Goal: Information Seeking & Learning: Learn about a topic

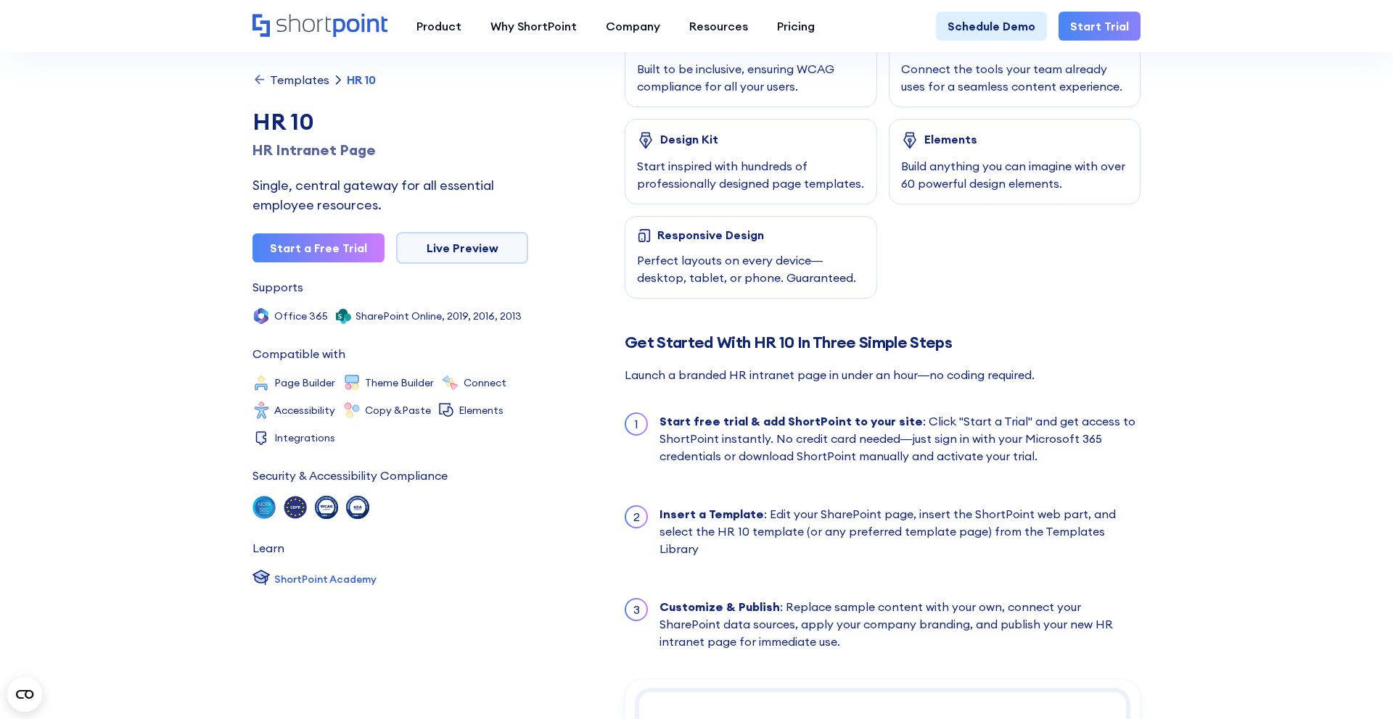
scroll to position [1047, 0]
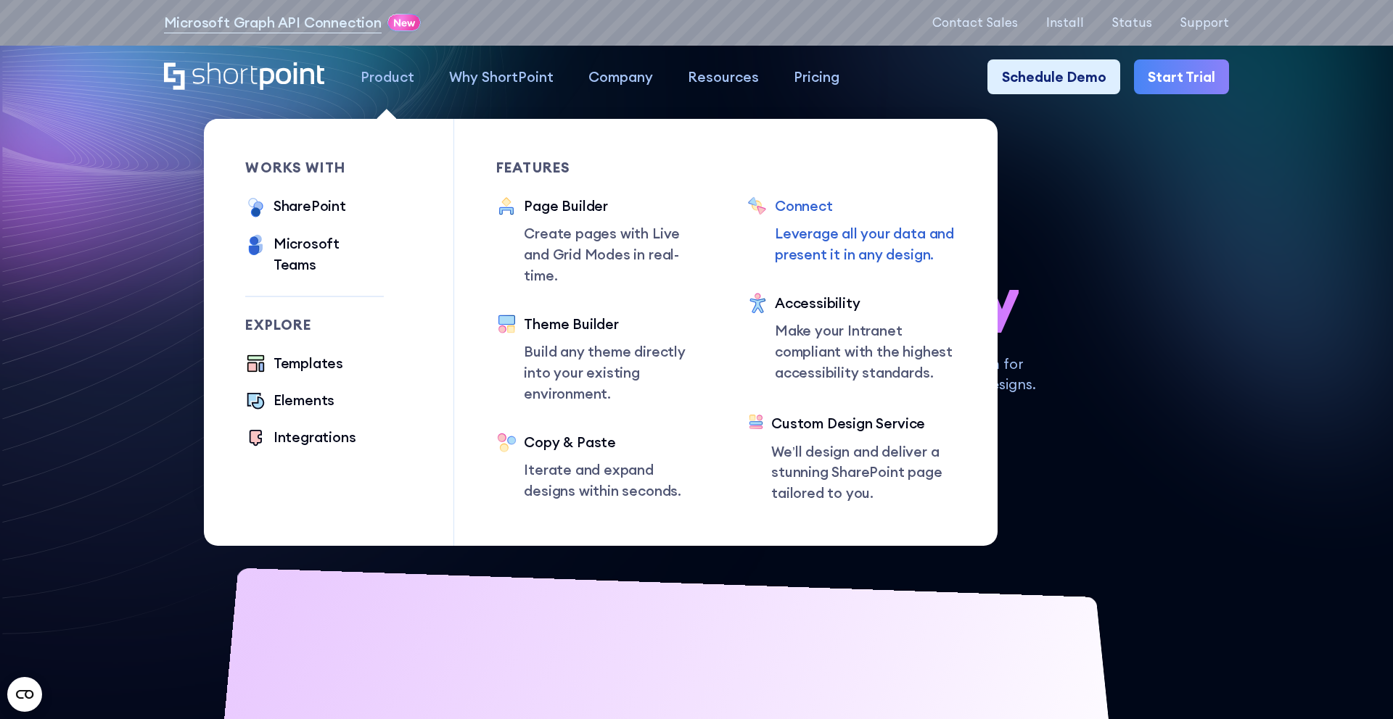
click at [687, 207] on div "Connect" at bounding box center [865, 206] width 181 height 21
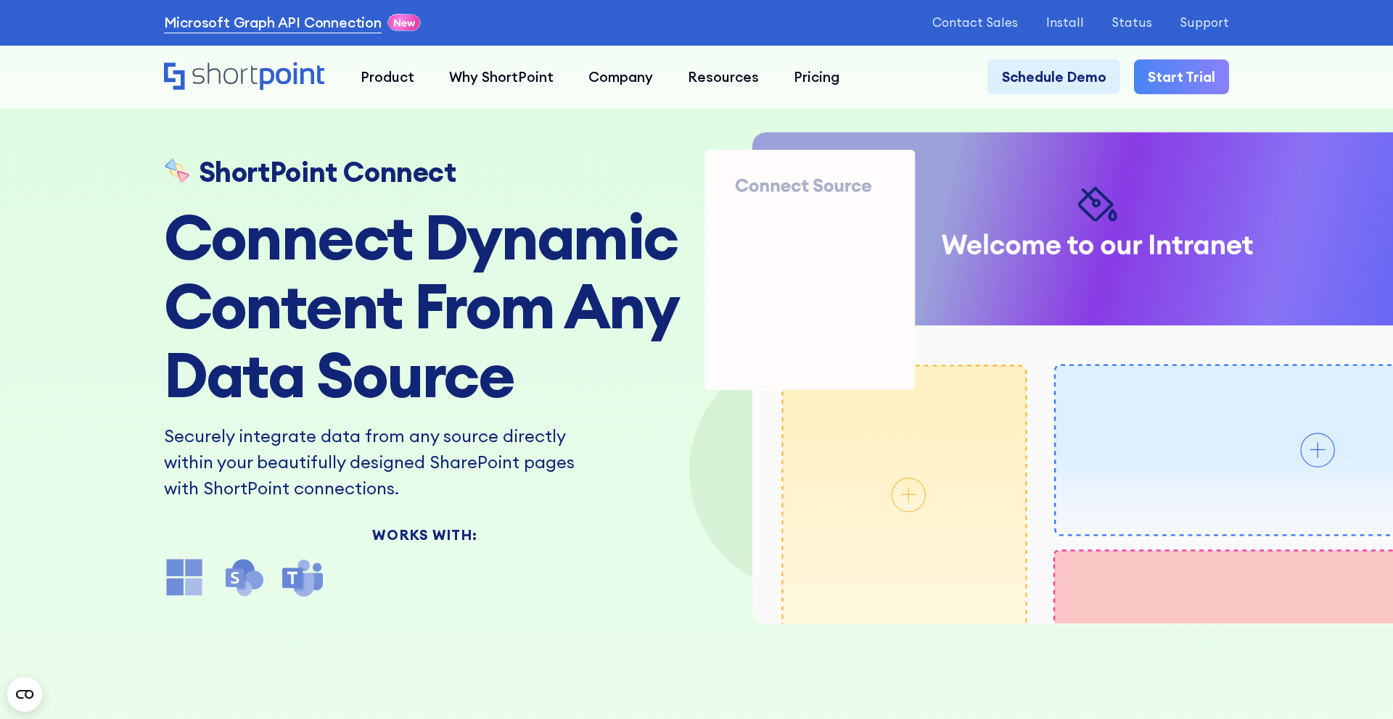
click at [231, 22] on link "Microsoft Graph API Connection" at bounding box center [273, 22] width 218 height 21
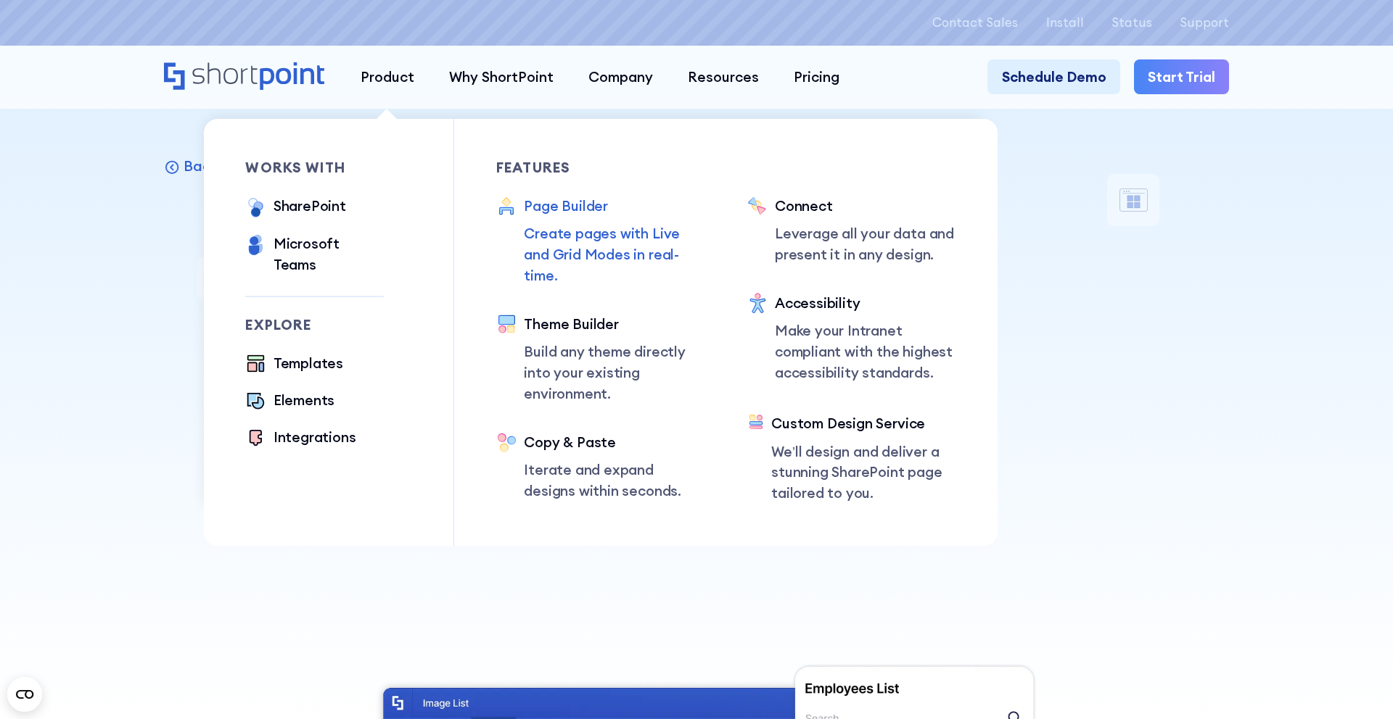
click at [546, 222] on div "Page Builder Create pages with Live and Grid Modes in real-time." at bounding box center [614, 241] width 181 height 91
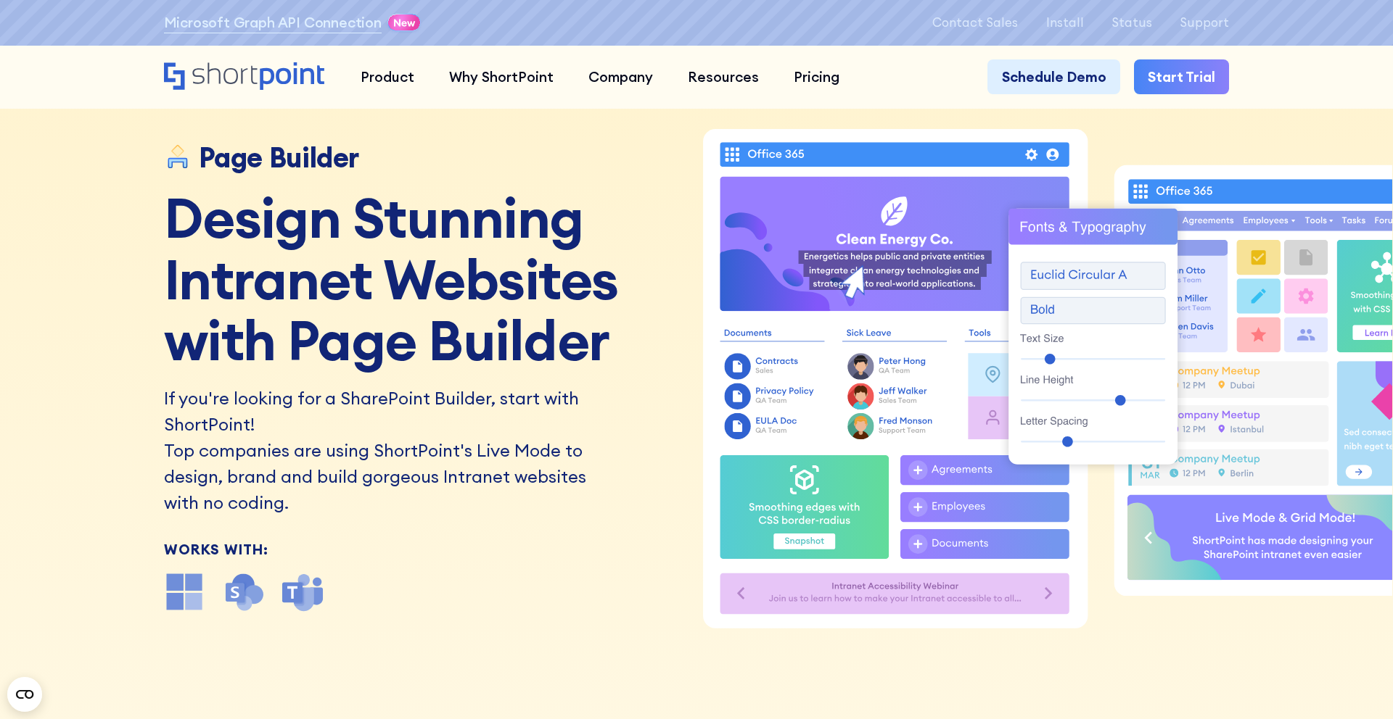
click at [342, 33] on div "Microsoft Graph API Connection" at bounding box center [294, 22] width 260 height 25
click at [341, 25] on link "Microsoft Graph API Connection" at bounding box center [273, 22] width 218 height 21
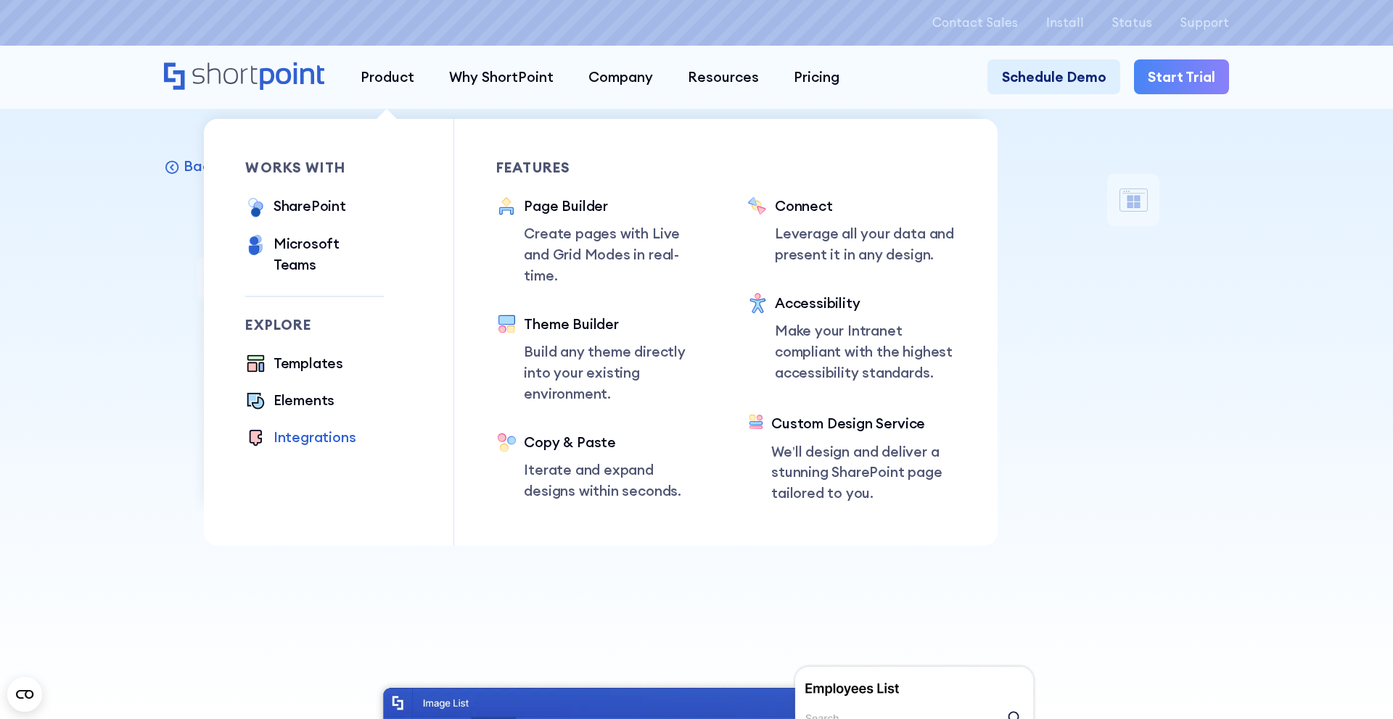
click at [319, 427] on div "Integrations" at bounding box center [314, 437] width 83 height 21
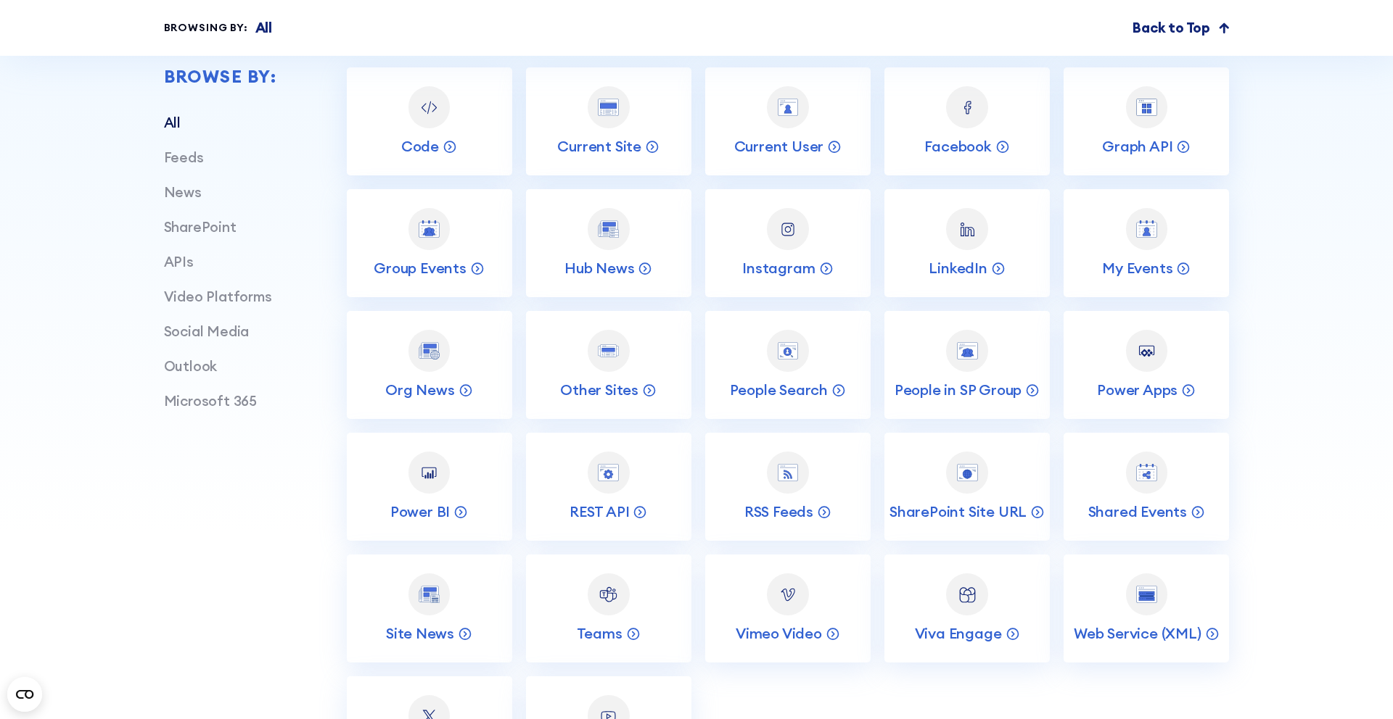
scroll to position [579, 0]
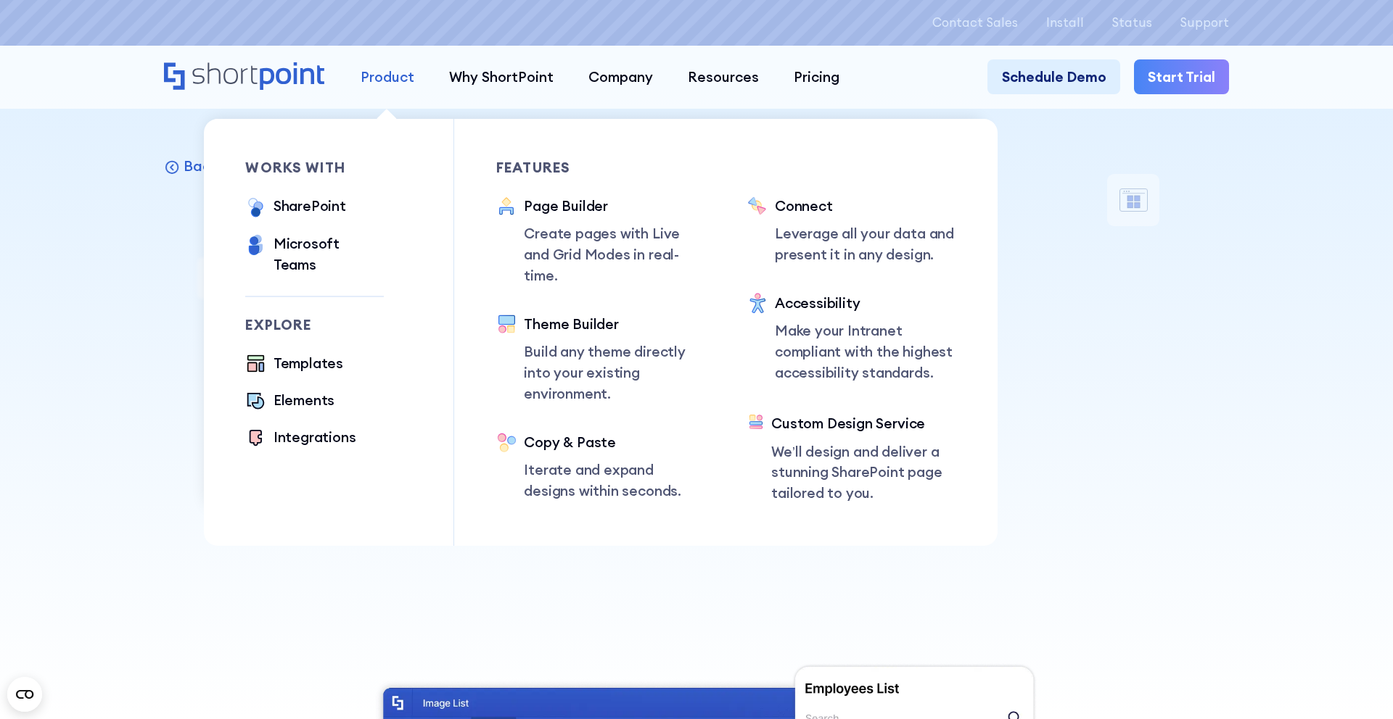
click at [365, 86] on div "Product" at bounding box center [387, 77] width 54 height 21
click at [303, 432] on div "works with SharePoint Microsoft Teams SAP Explore Templates Elements Integratio…" at bounding box center [349, 332] width 209 height 427
click at [303, 427] on div "Integrations" at bounding box center [314, 437] width 83 height 21
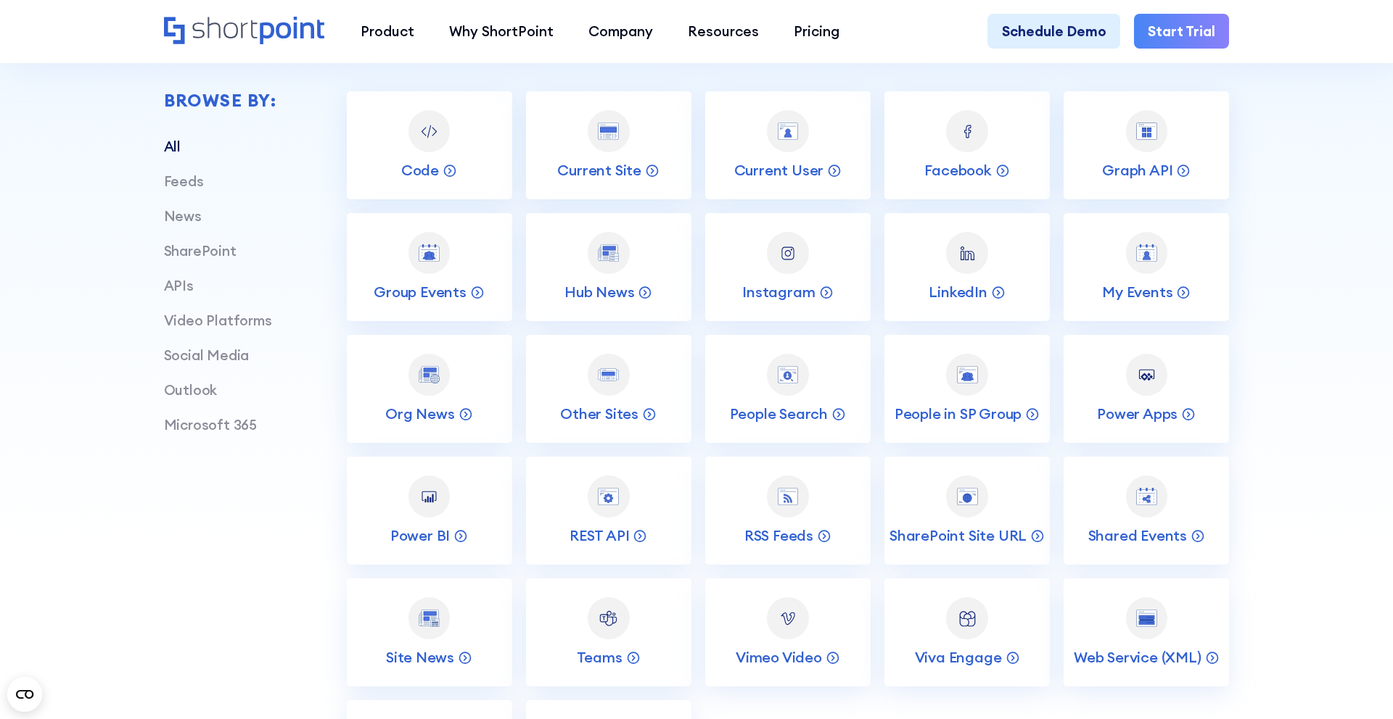
scroll to position [529, 0]
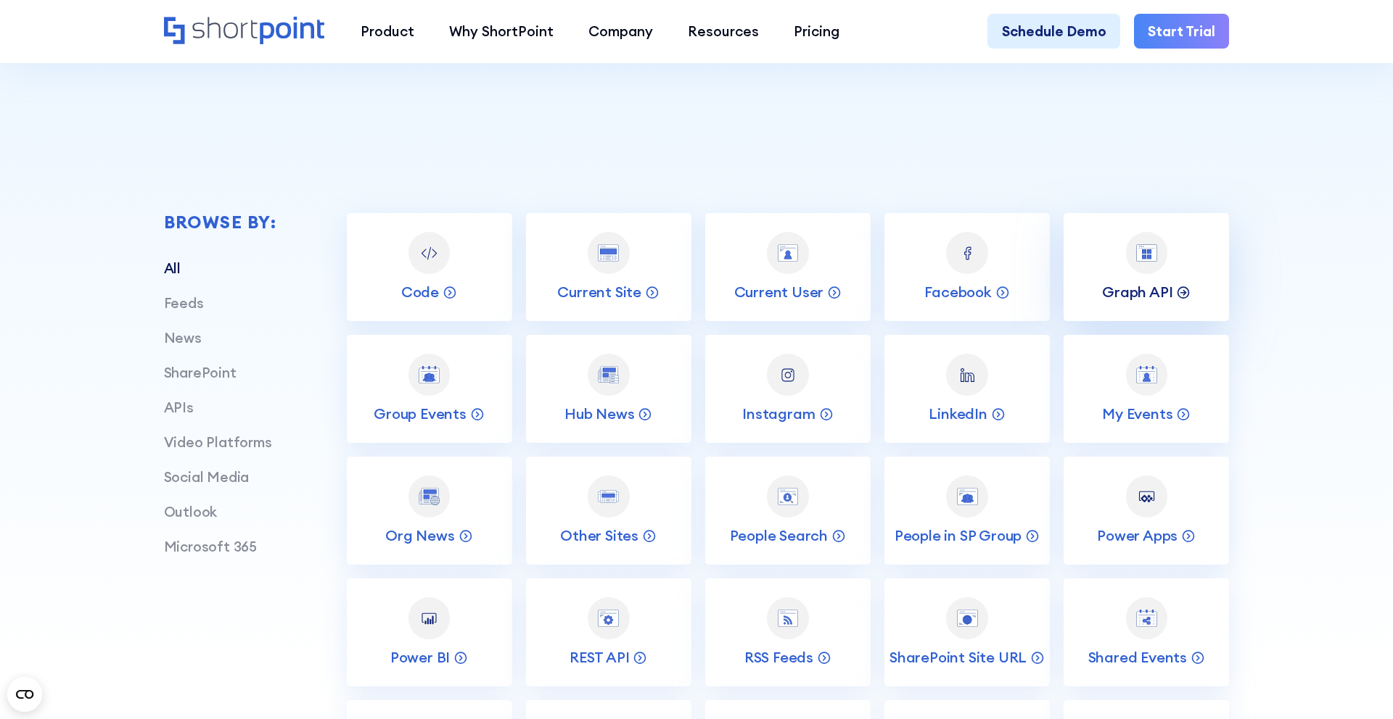
click at [1124, 295] on p "Graph API" at bounding box center [1137, 292] width 70 height 19
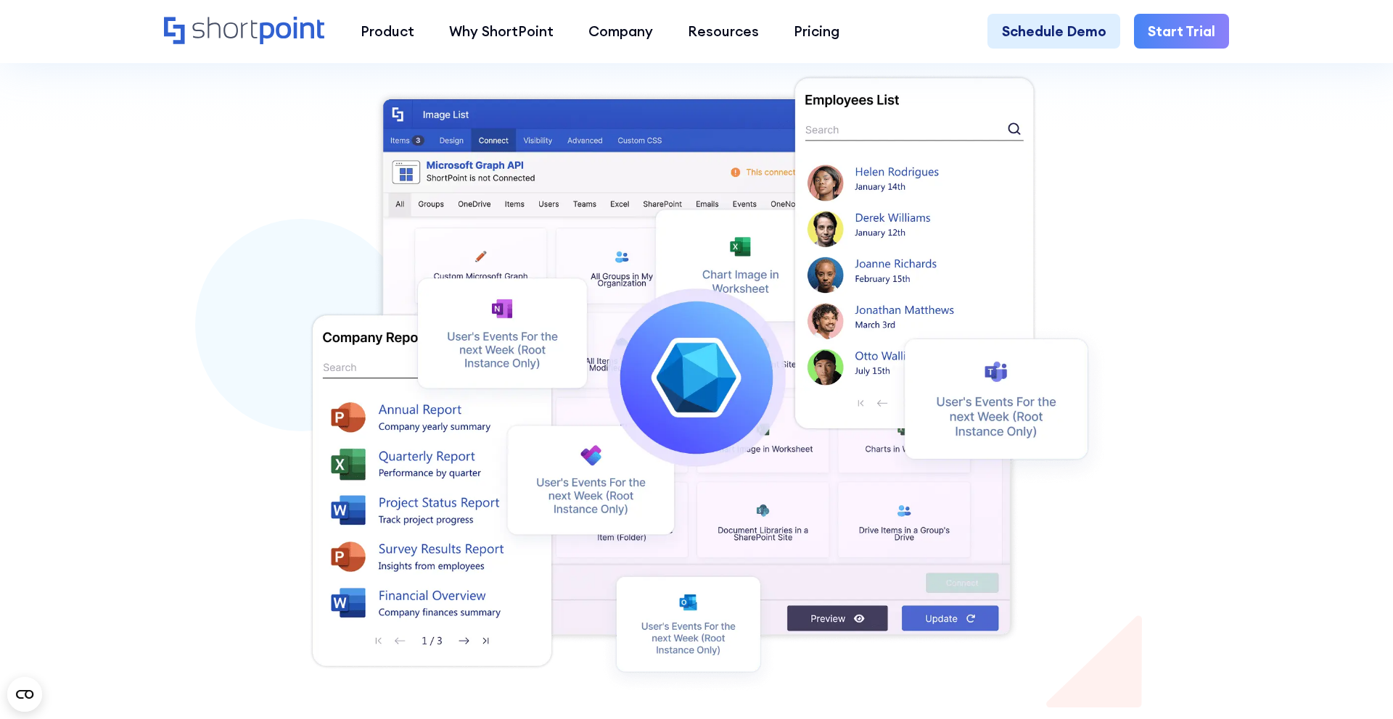
scroll to position [357, 0]
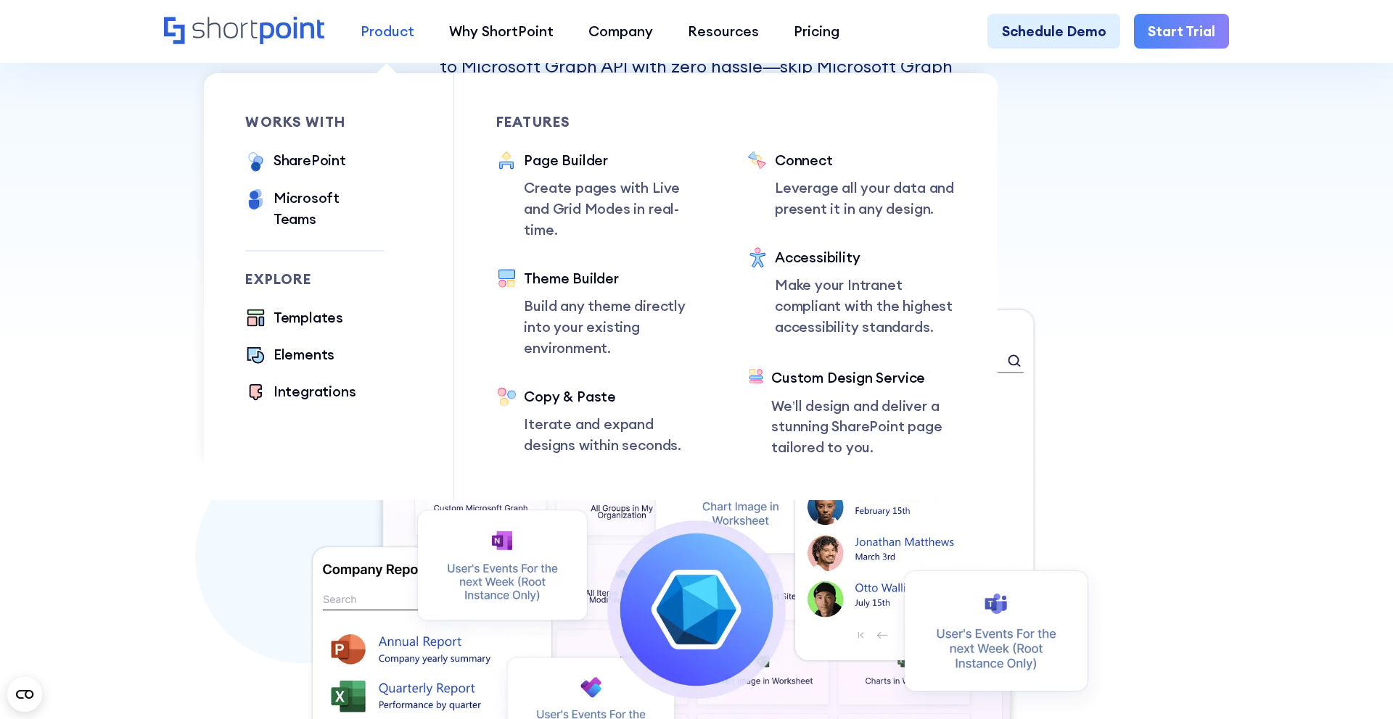
click at [370, 38] on div "Product" at bounding box center [387, 31] width 54 height 21
click at [552, 268] on div "Theme Builder" at bounding box center [614, 278] width 181 height 21
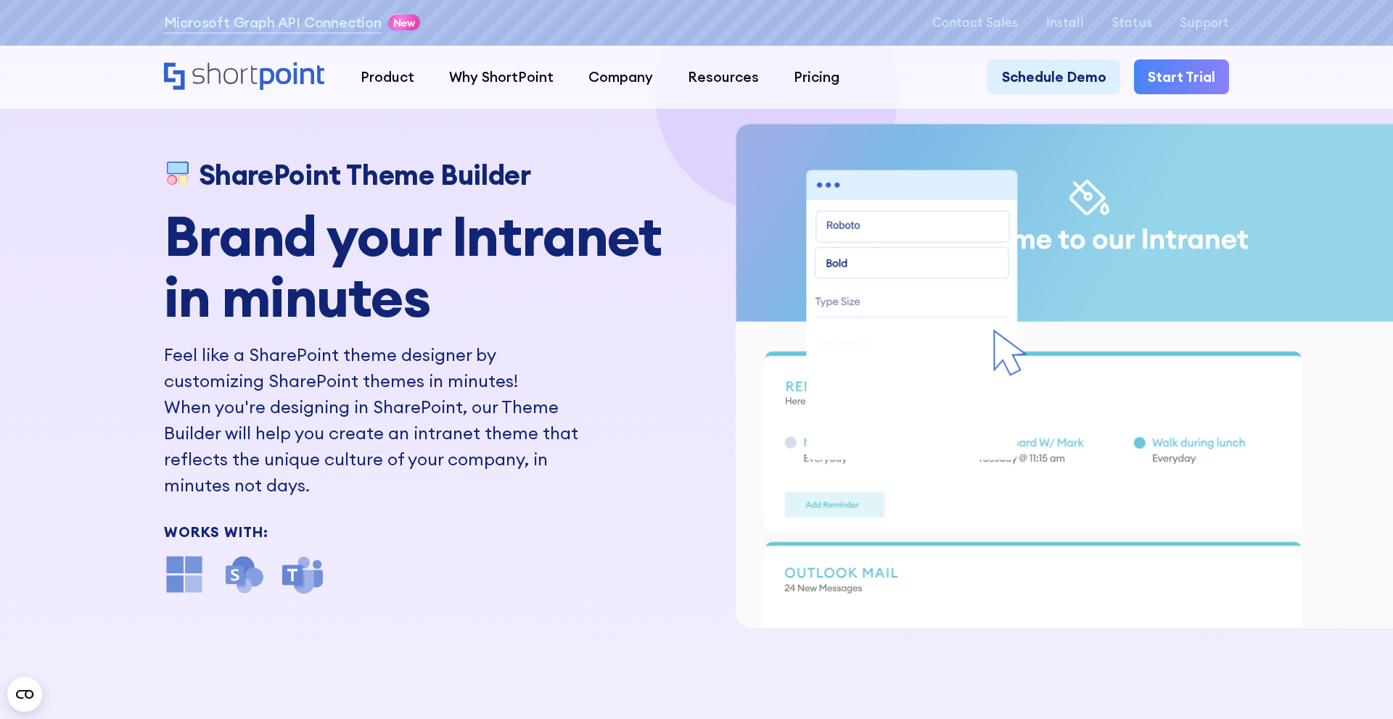
click at [324, 34] on div "Microsoft Graph API Connection" at bounding box center [294, 22] width 260 height 25
click at [324, 32] on link "Microsoft Graph API Connection" at bounding box center [273, 22] width 218 height 21
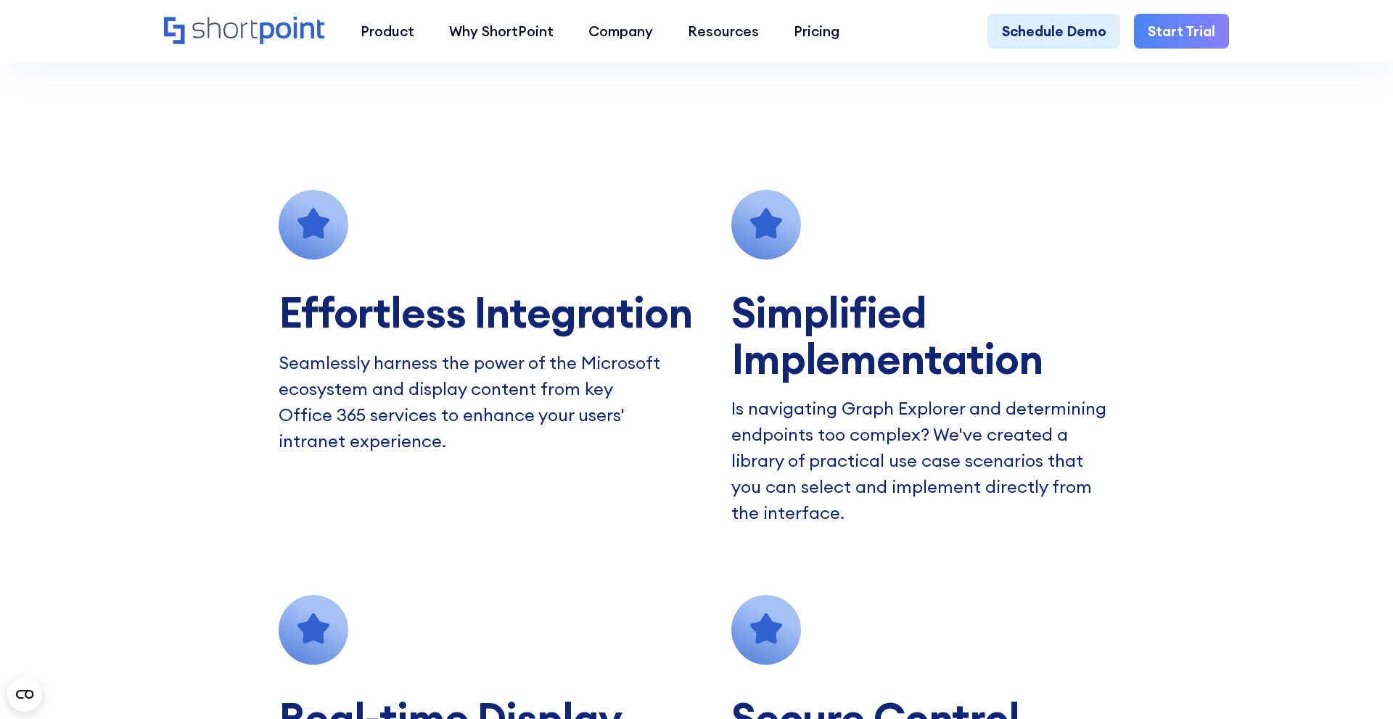
scroll to position [1766, 0]
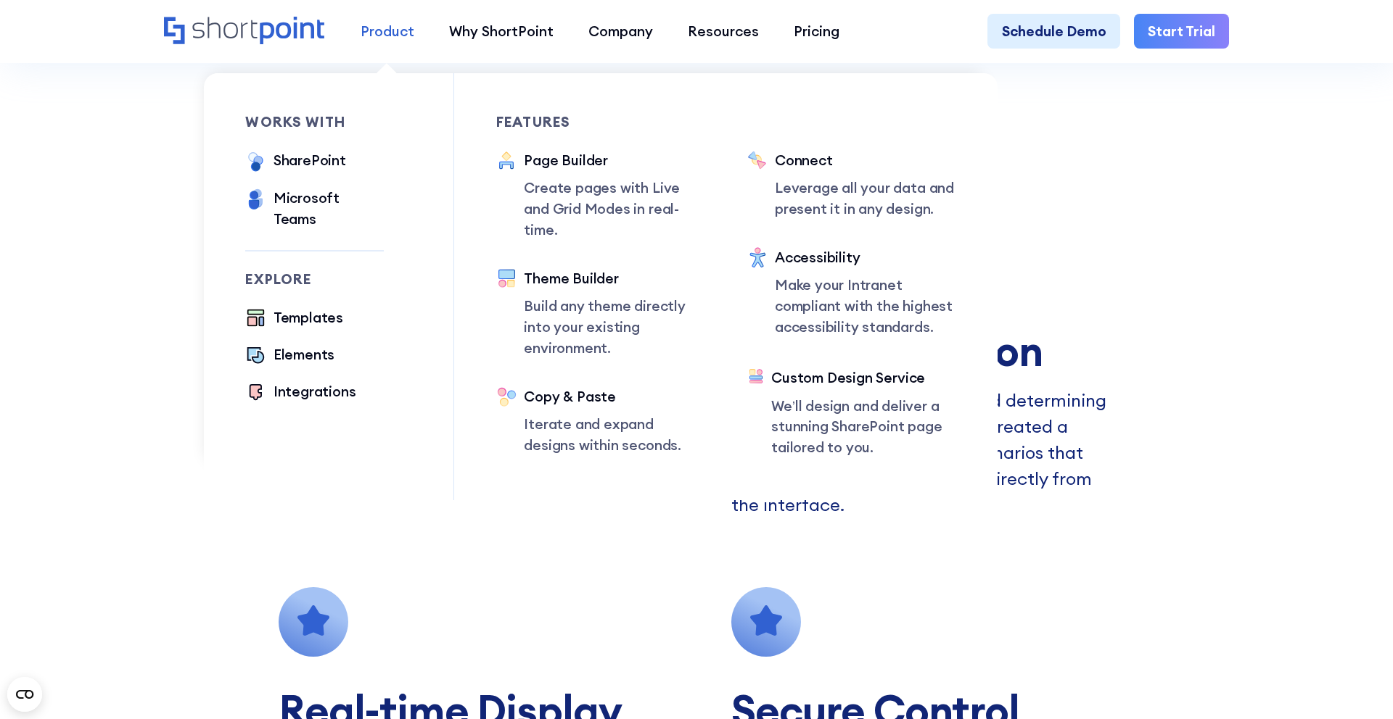
click at [395, 30] on div "Product" at bounding box center [387, 31] width 54 height 21
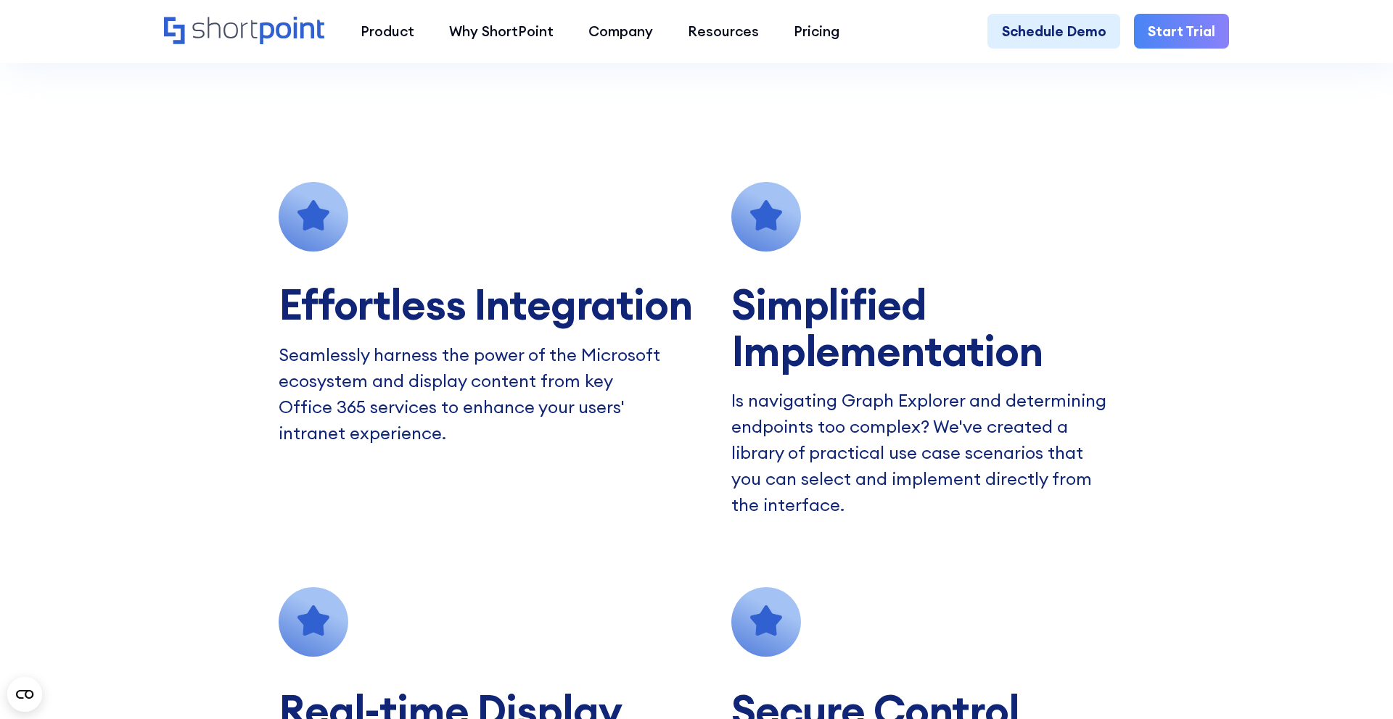
click at [302, 20] on icon "Home" at bounding box center [245, 31] width 162 height 28
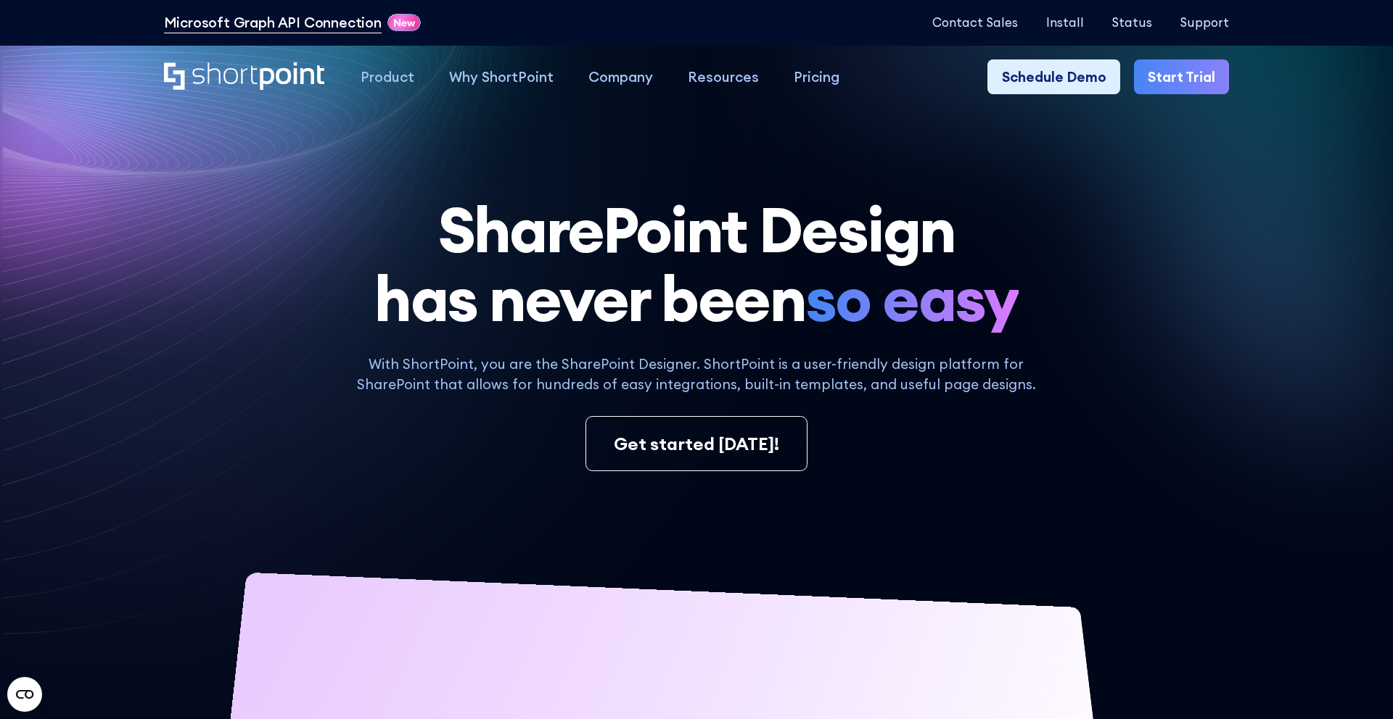
click at [271, 23] on link "Microsoft Graph API Connection" at bounding box center [273, 22] width 218 height 21
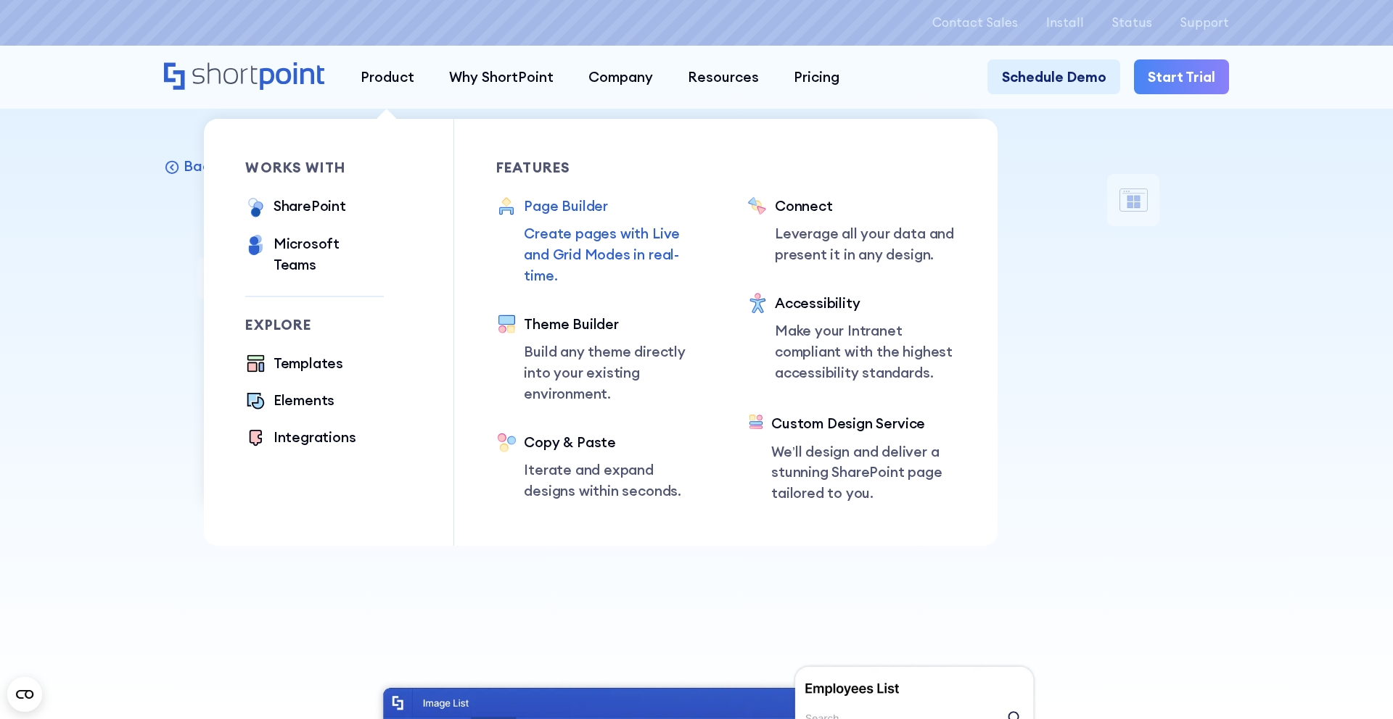
click at [574, 208] on div "Page Builder" at bounding box center [614, 206] width 181 height 21
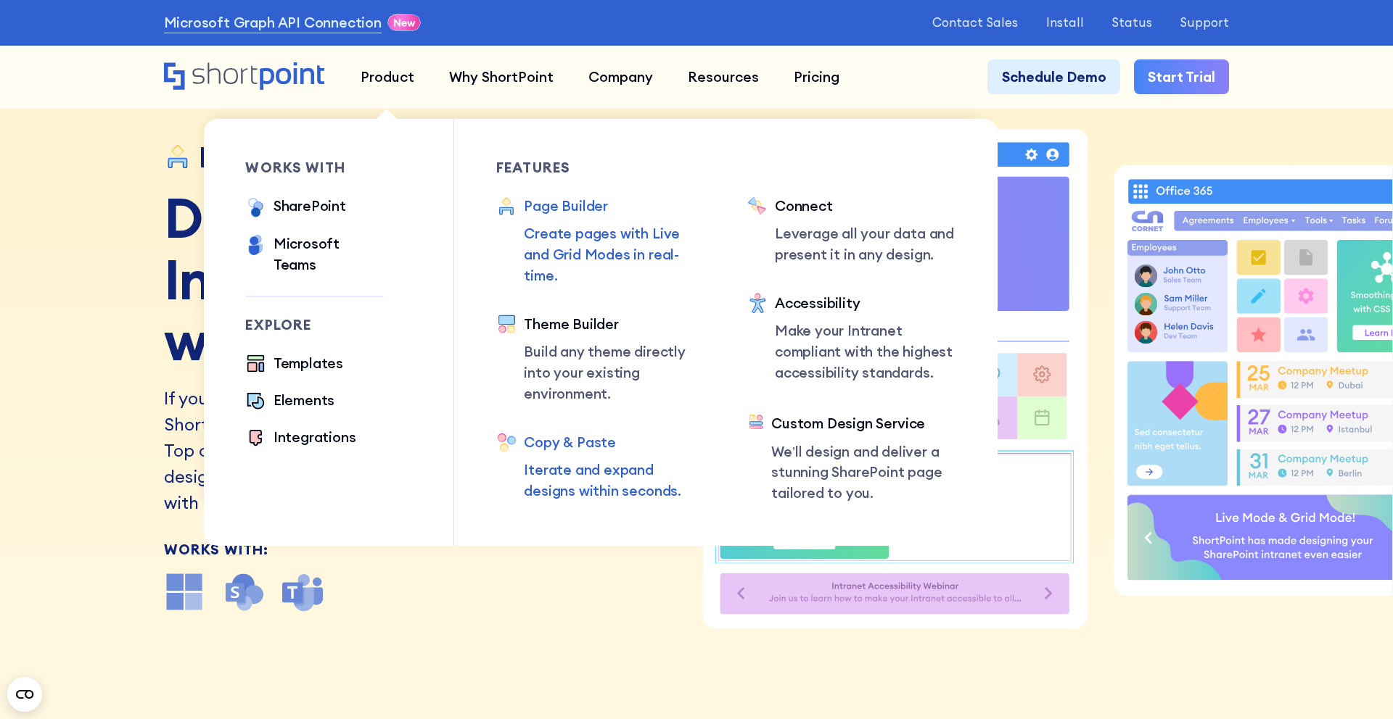
click at [601, 432] on div "Copy & Paste" at bounding box center [614, 442] width 181 height 21
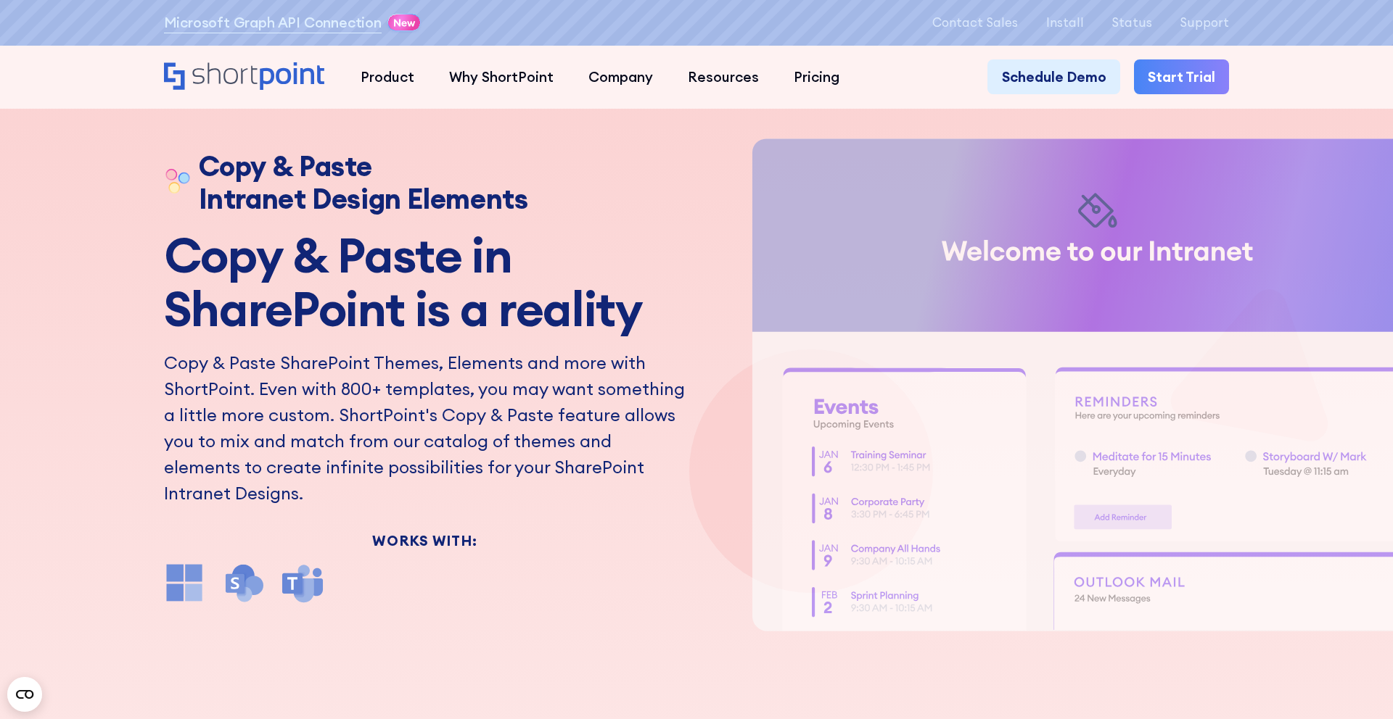
click at [275, 292] on h2 "Copy & Paste in SharePoint is a reality" at bounding box center [425, 281] width 522 height 107
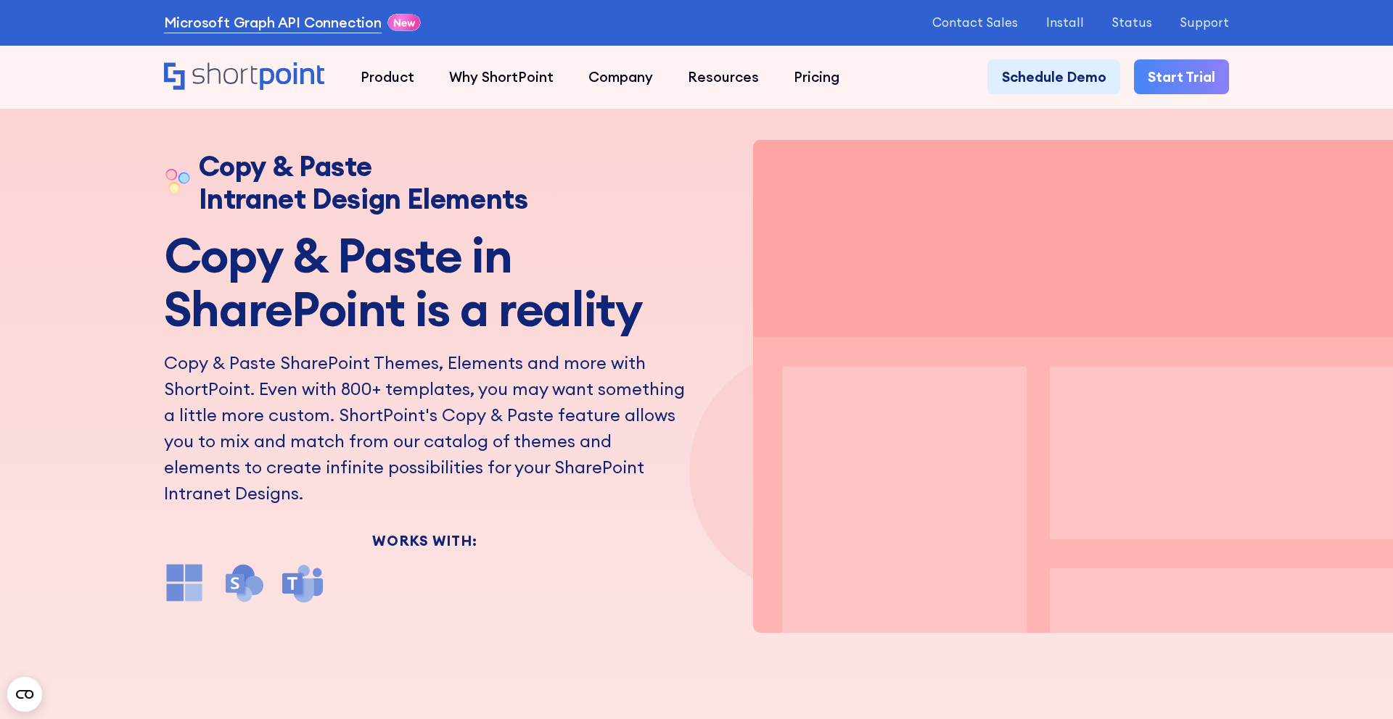
click at [198, 25] on link "Microsoft Graph API Connection" at bounding box center [273, 22] width 218 height 21
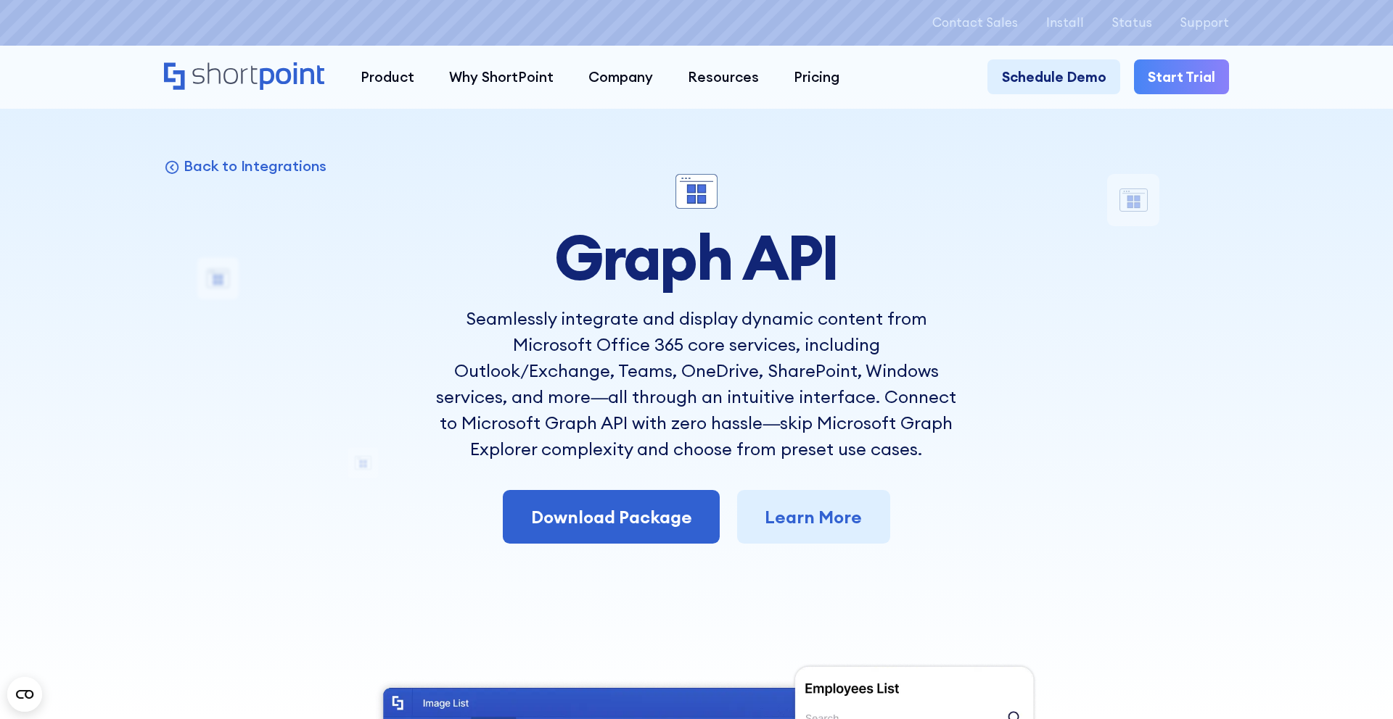
click at [619, 323] on p "Seamlessly integrate and display dynamic content from Microsoft Office 365 core…" at bounding box center [696, 383] width 522 height 157
click at [199, 149] on div at bounding box center [696, 359] width 1393 height 719
click at [199, 159] on p "Back to Integrations" at bounding box center [254, 166] width 143 height 19
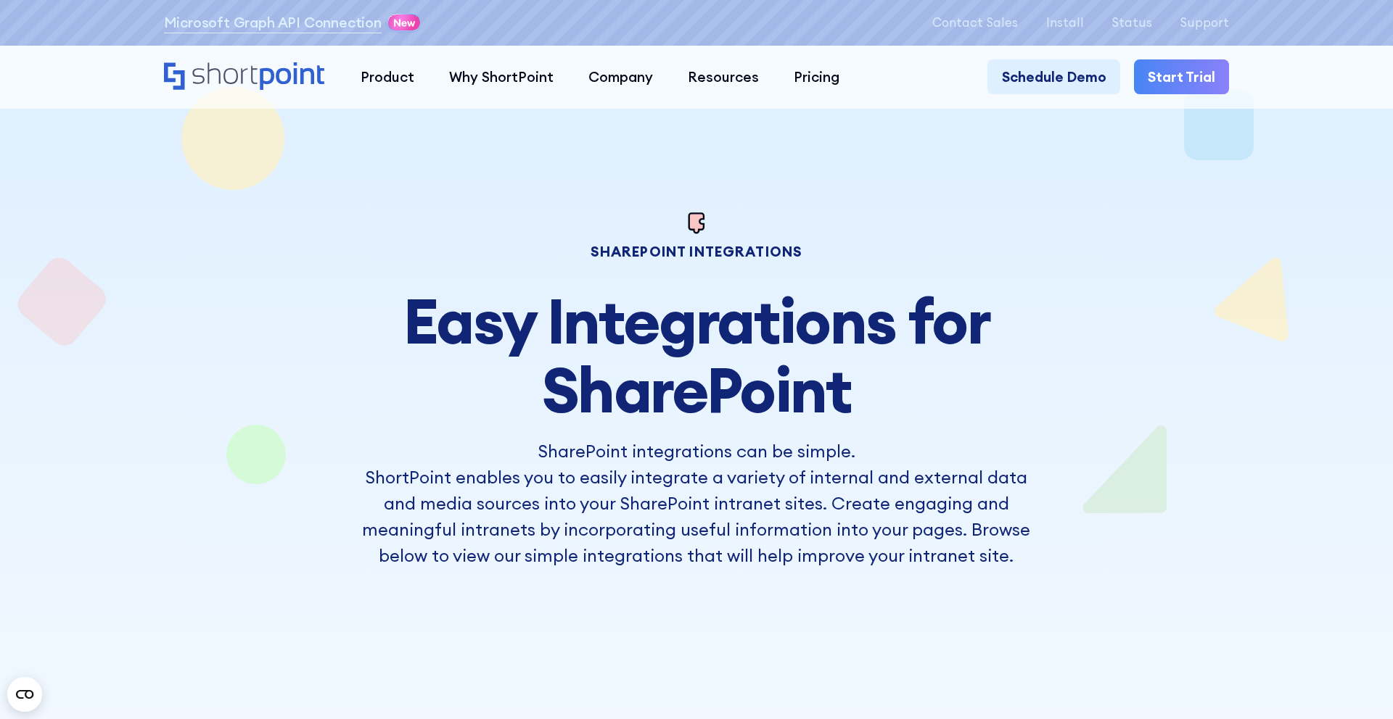
click at [418, 480] on p "ShortPoint enables you to easily integrate a variety of internal and external d…" at bounding box center [696, 516] width 689 height 104
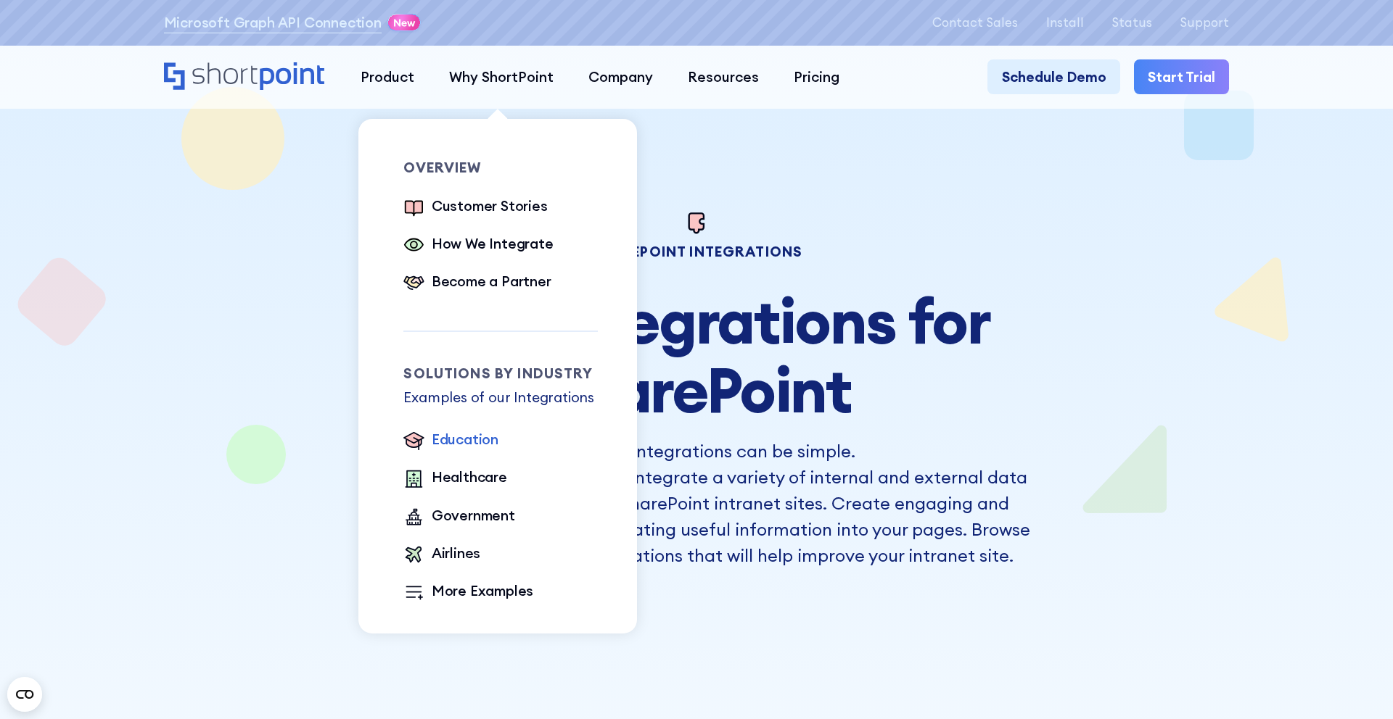
click at [450, 437] on div "Education" at bounding box center [465, 439] width 67 height 21
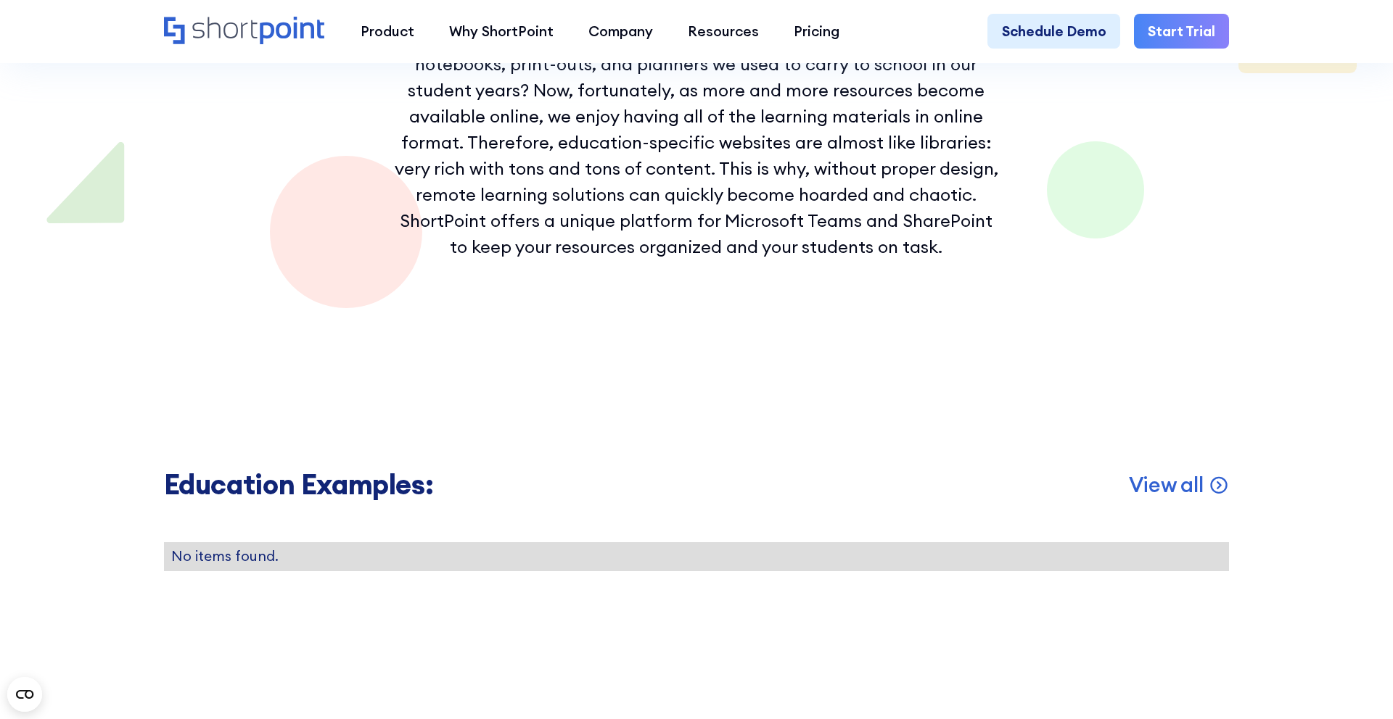
scroll to position [2799, 0]
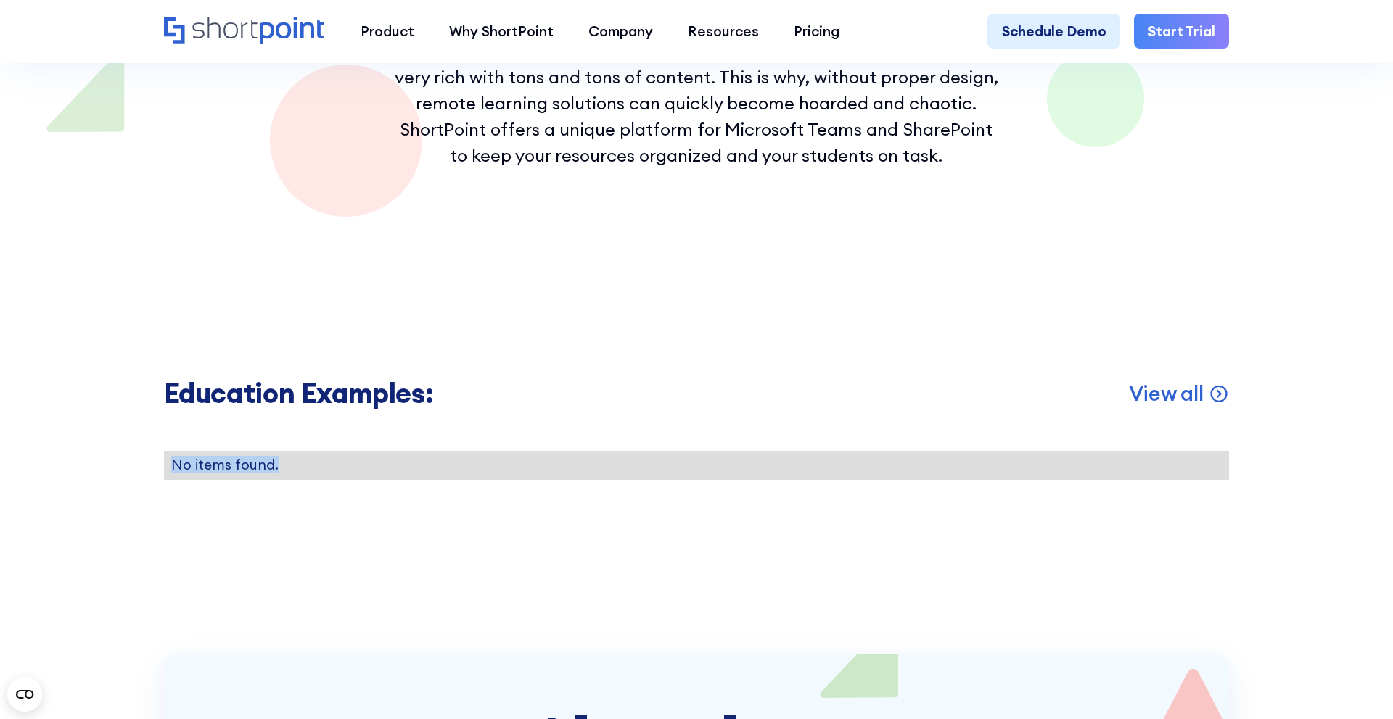
drag, startPoint x: 336, startPoint y: 460, endPoint x: 145, endPoint y: 457, distance: 190.8
click at [145, 457] on section "Education Examples: View all No items found." at bounding box center [696, 428] width 1393 height 450
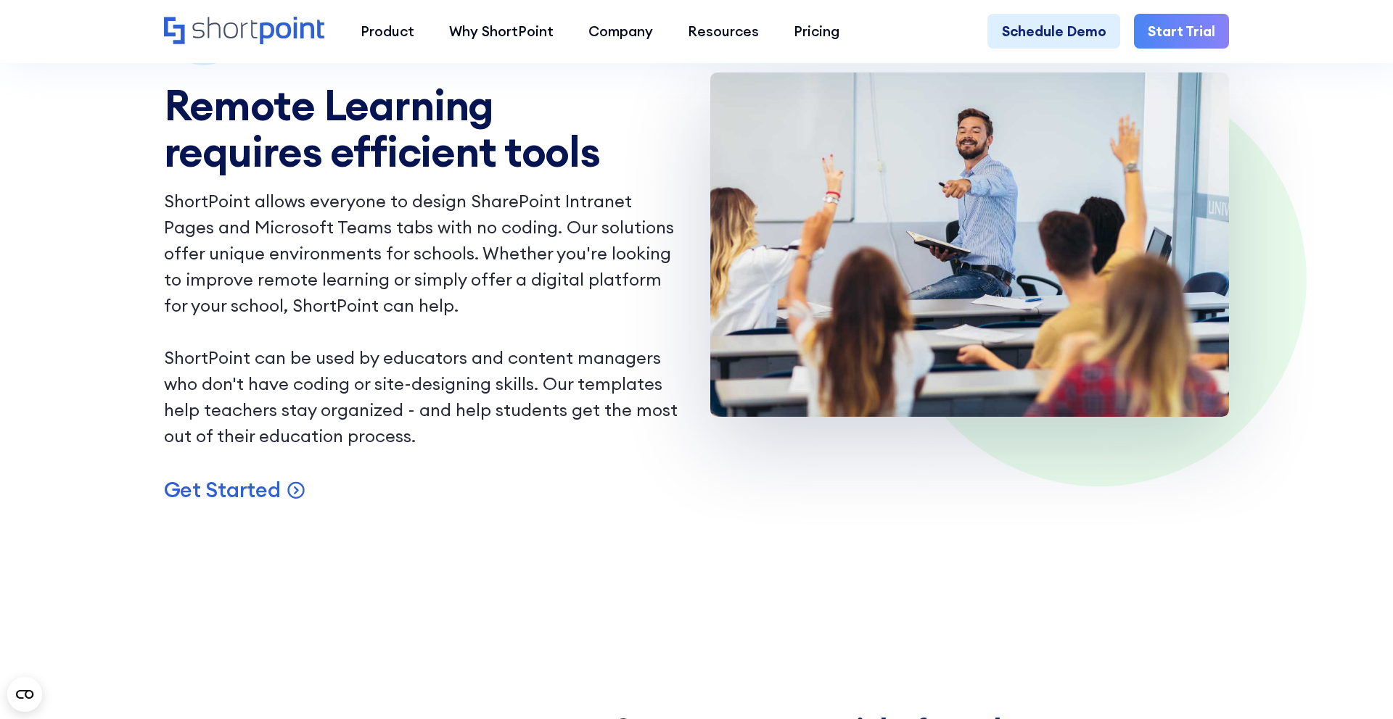
scroll to position [778, 0]
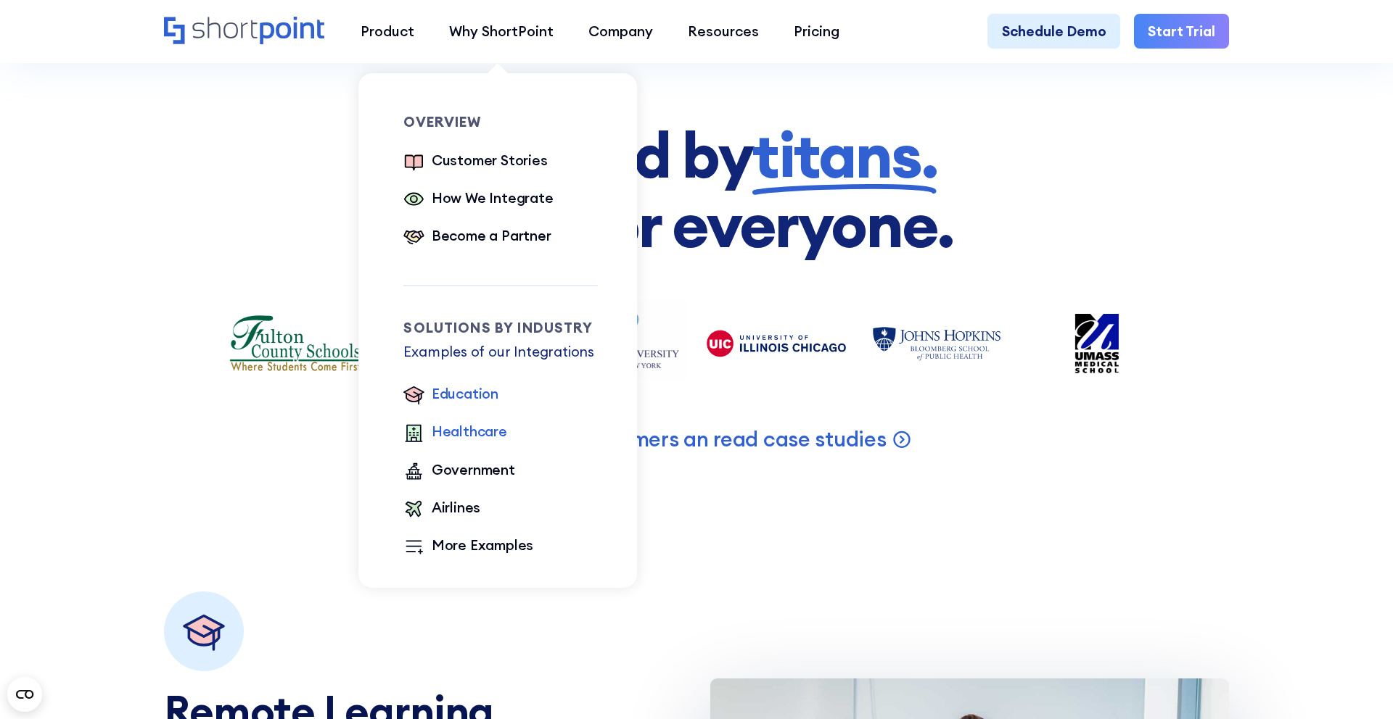
click at [455, 437] on div "Healthcare" at bounding box center [469, 431] width 75 height 21
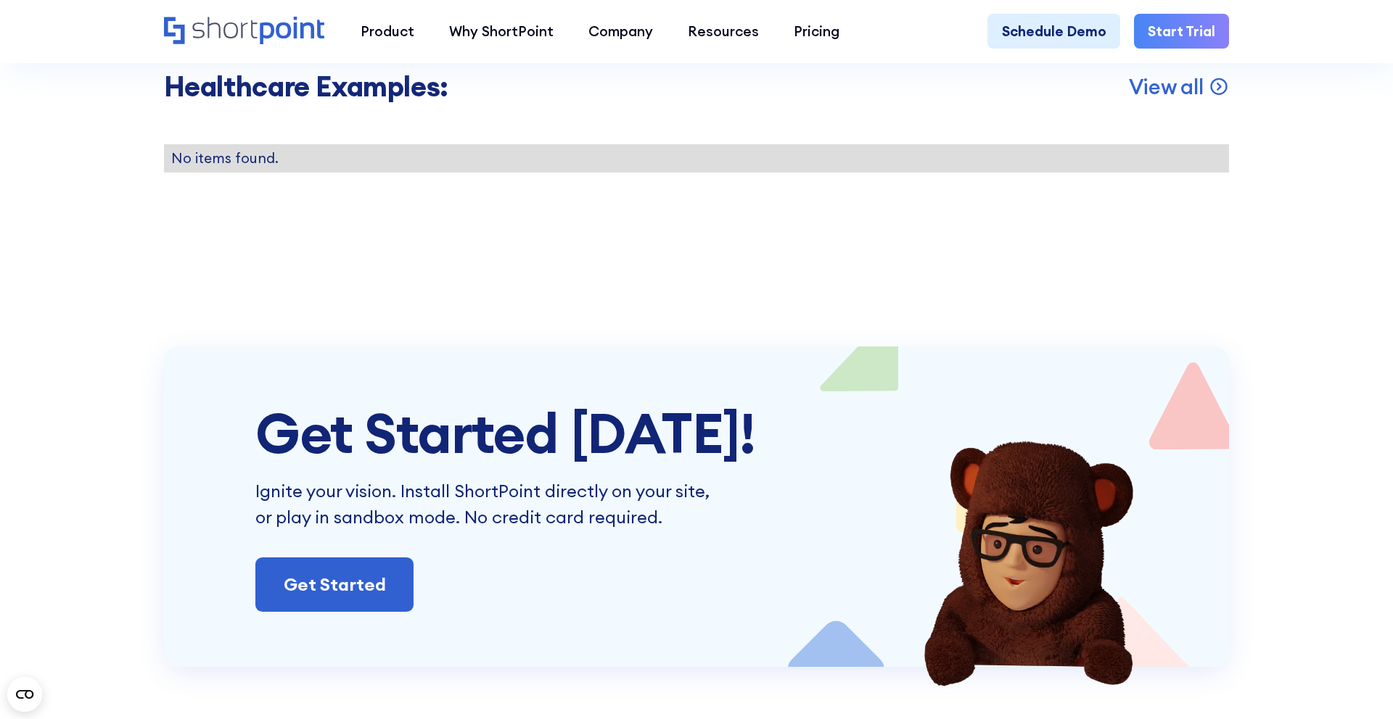
scroll to position [2909, 0]
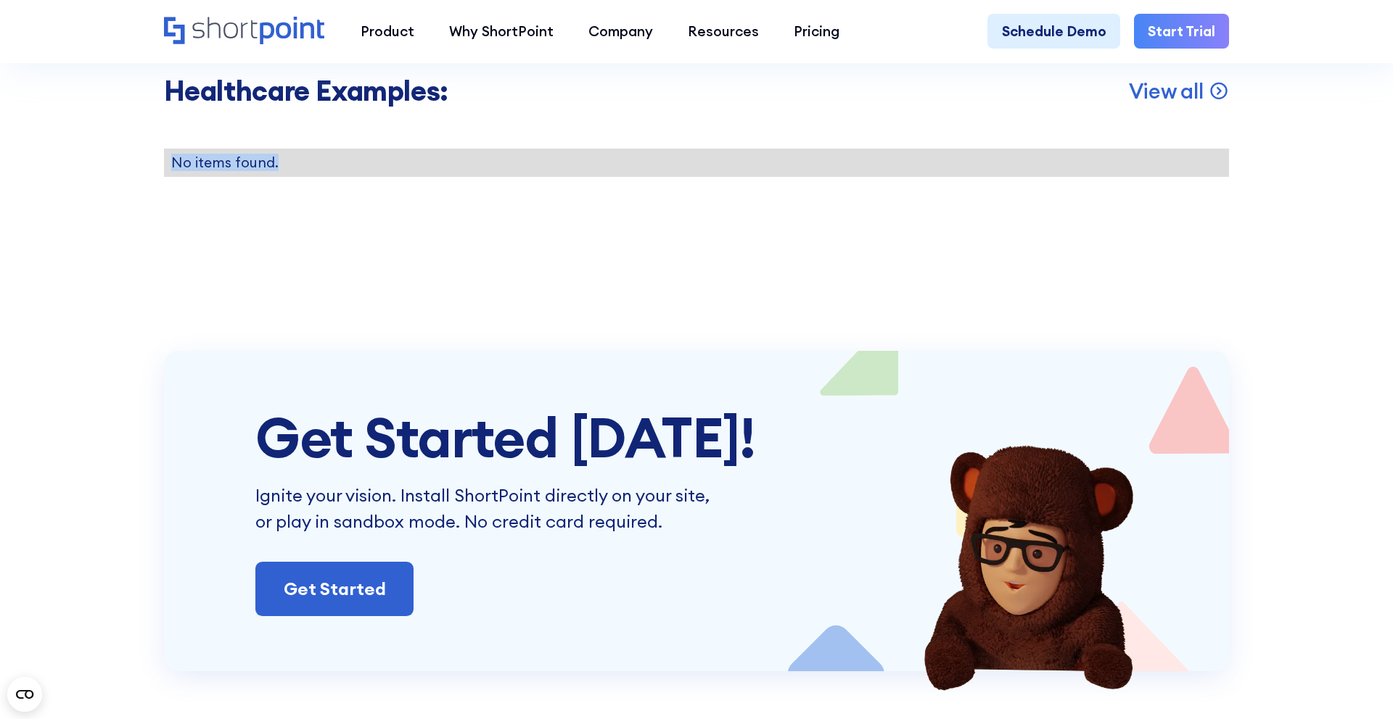
drag, startPoint x: 241, startPoint y: 136, endPoint x: 283, endPoint y: 205, distance: 80.7
click at [284, 207] on section "Healthcare Examples: View all No items found." at bounding box center [696, 126] width 1393 height 450
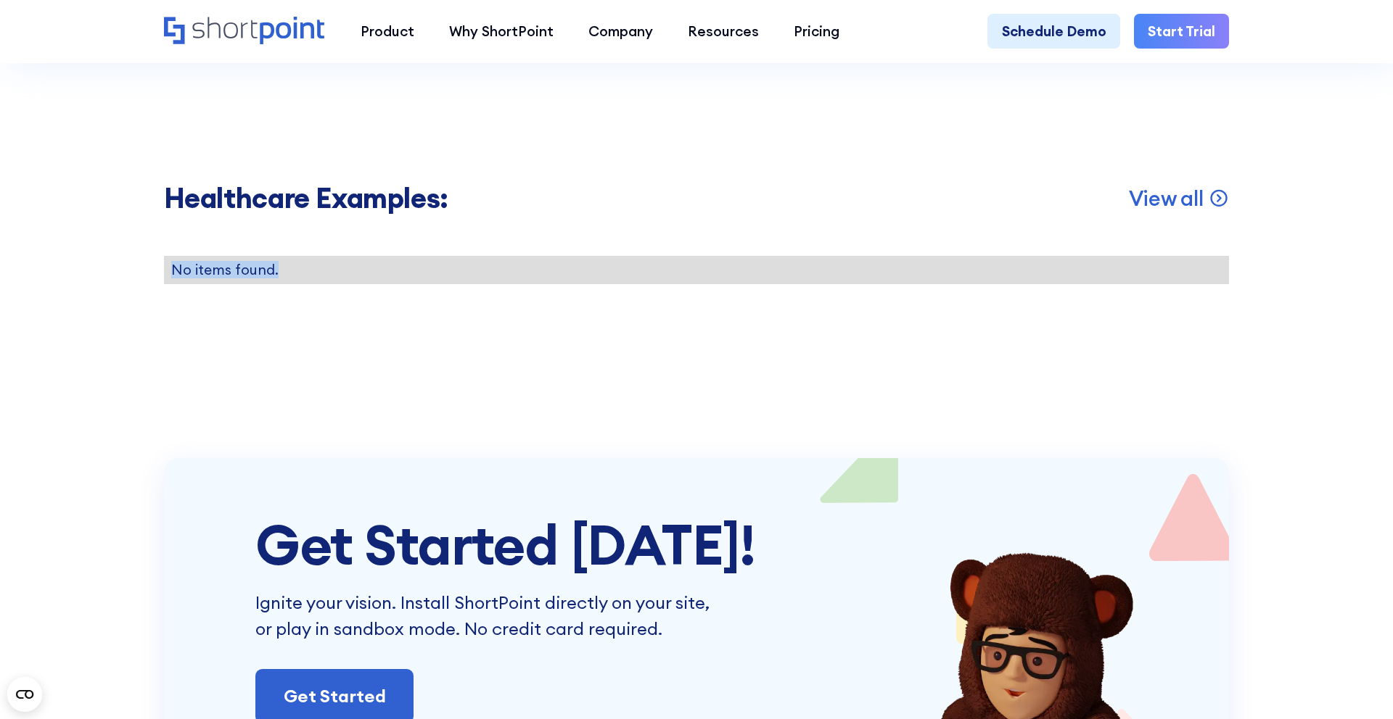
scroll to position [2794, 0]
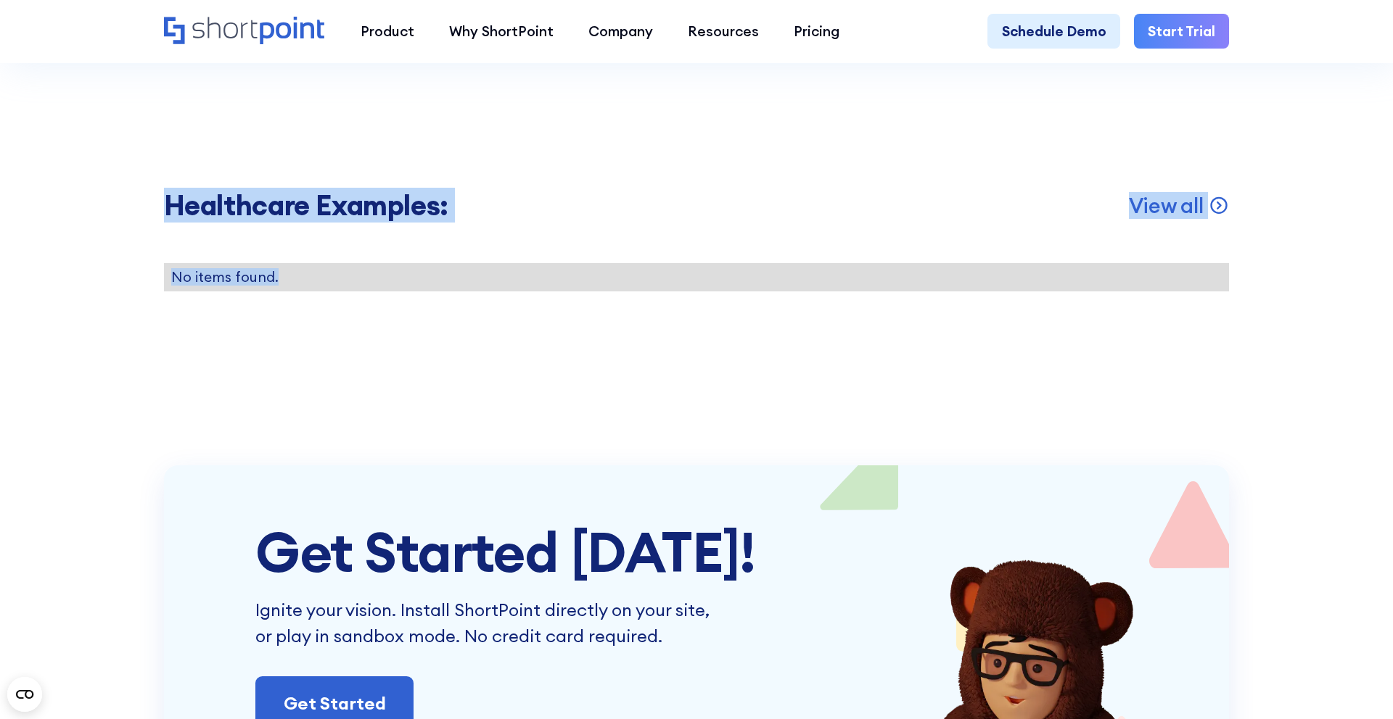
drag, startPoint x: 164, startPoint y: 201, endPoint x: 341, endPoint y: 337, distance: 223.0
click at [341, 337] on section "Healthcare Examples: View all No items found." at bounding box center [696, 240] width 1393 height 450
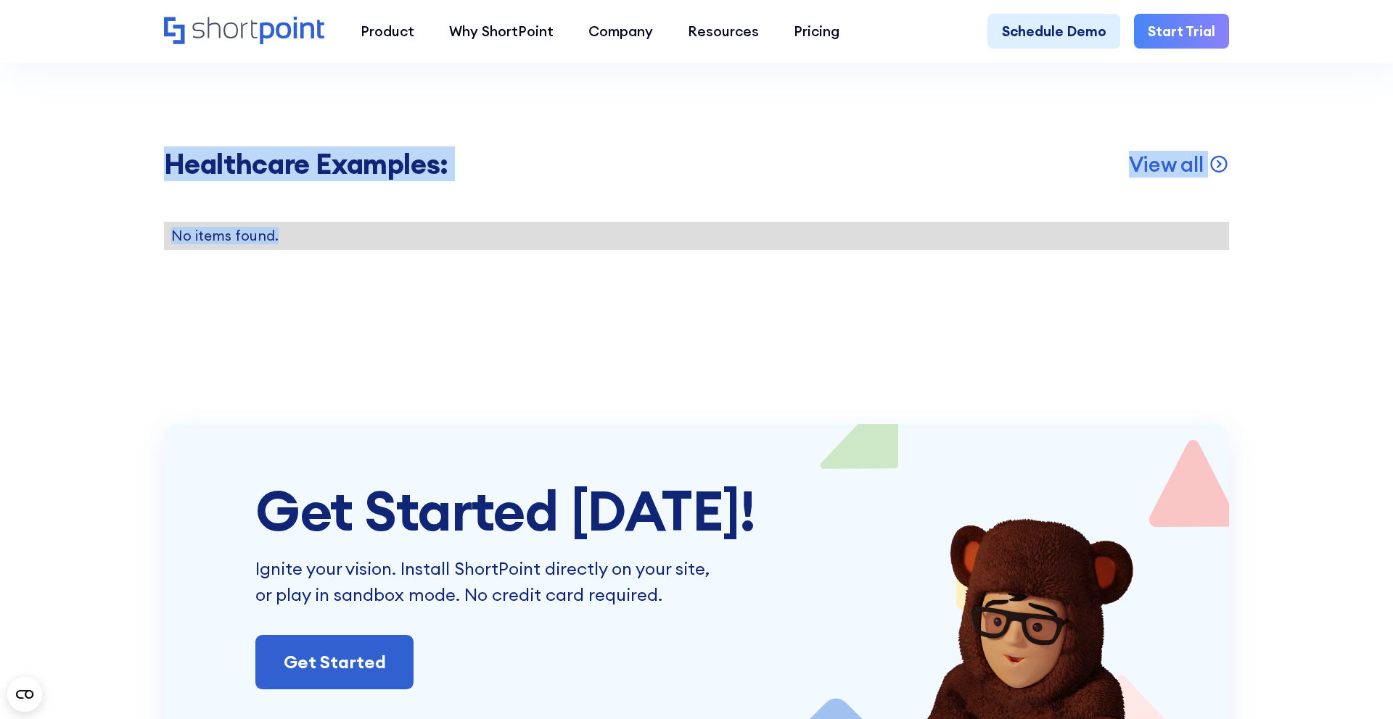
scroll to position [2839, 0]
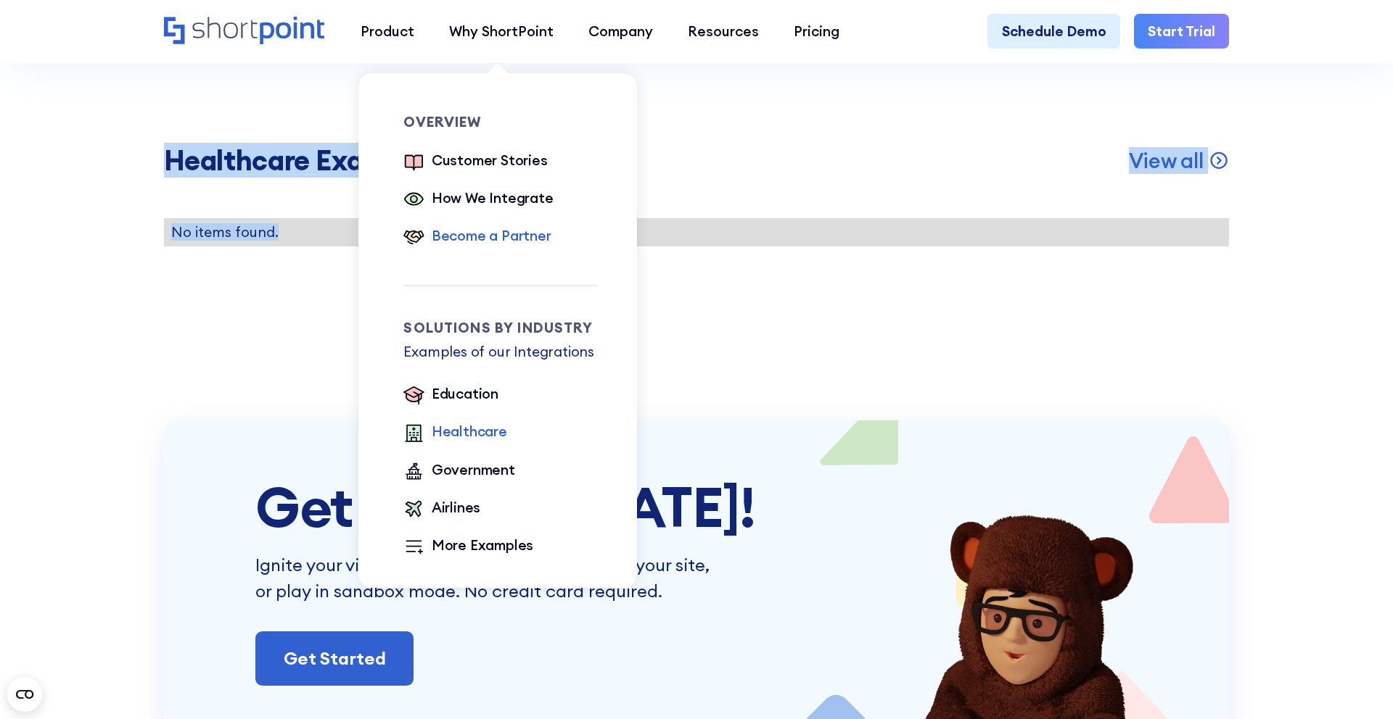
click at [494, 231] on div "Become a Partner" at bounding box center [492, 236] width 120 height 21
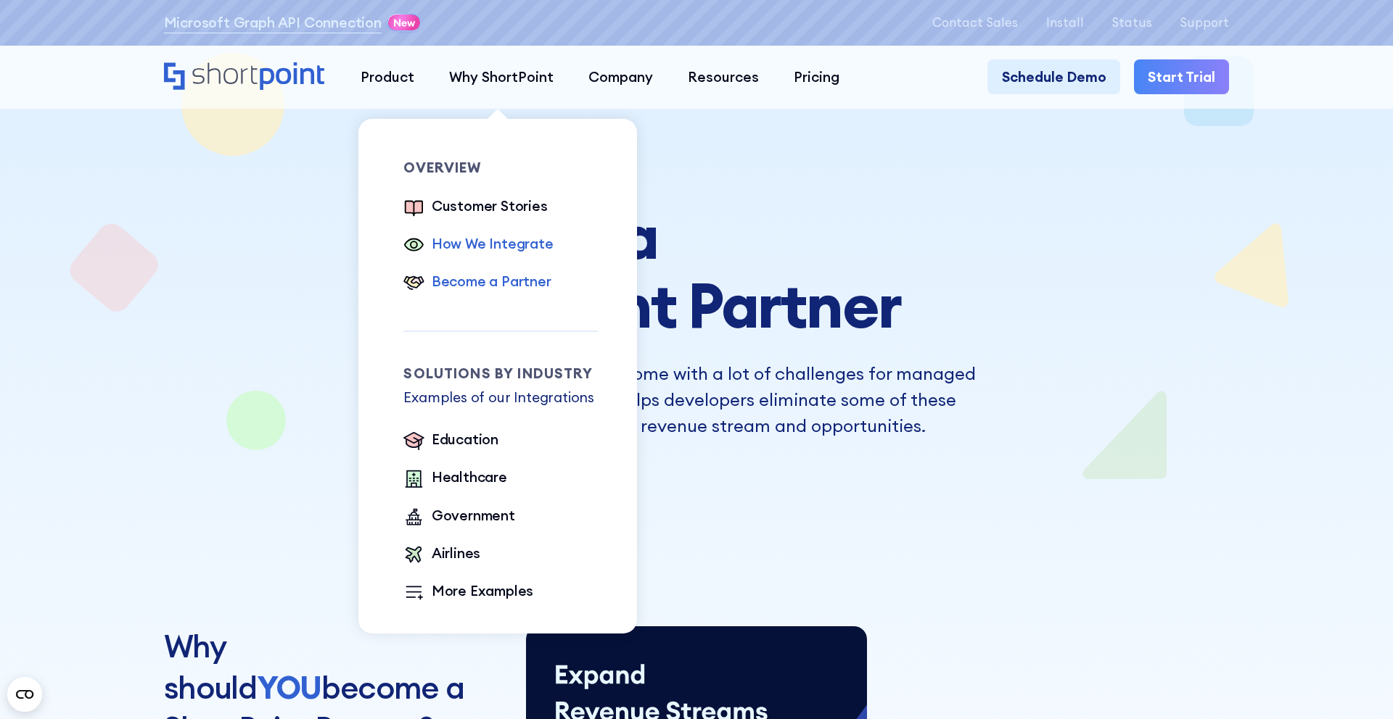
click at [463, 247] on div "How We Integrate" at bounding box center [493, 244] width 122 height 21
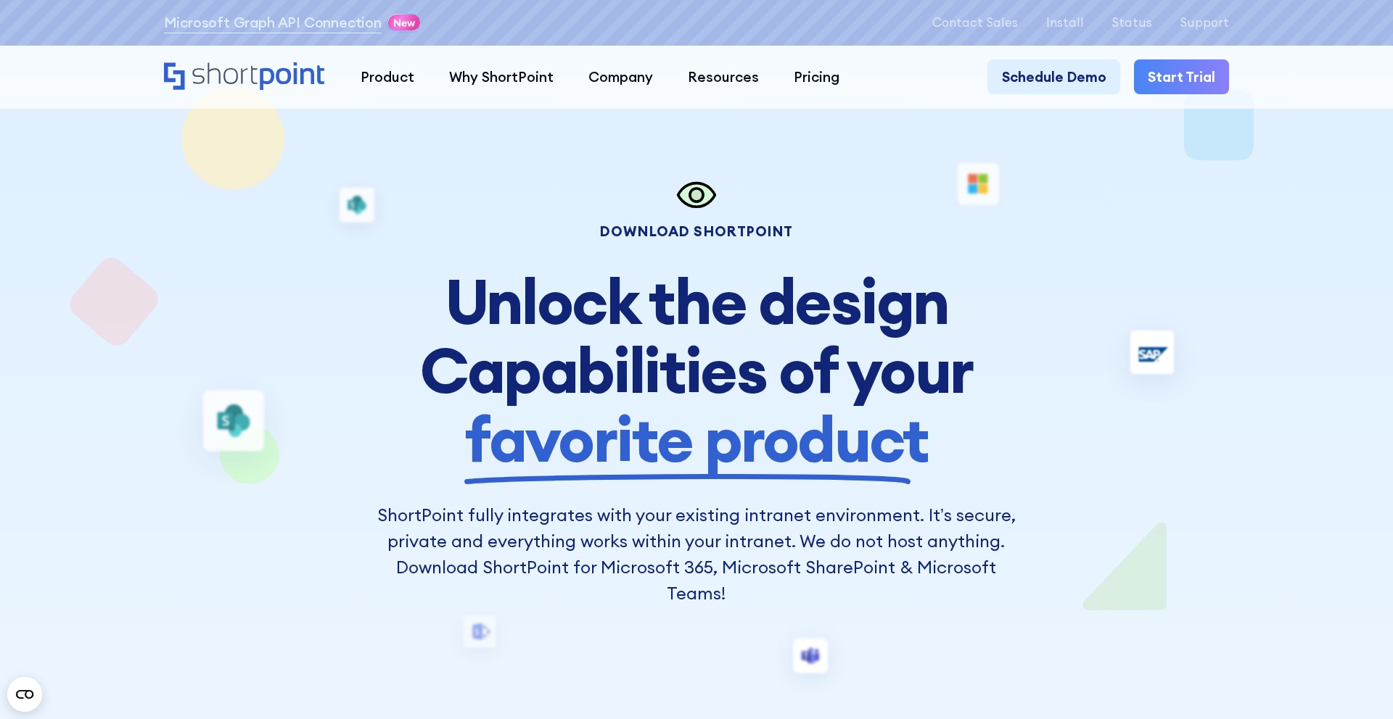
drag, startPoint x: 362, startPoint y: 369, endPoint x: 371, endPoint y: 339, distance: 31.2
click at [366, 357] on div "Download Shortpoint Unlock the design Capabilities of your favorite product Sho…" at bounding box center [696, 390] width 1065 height 432
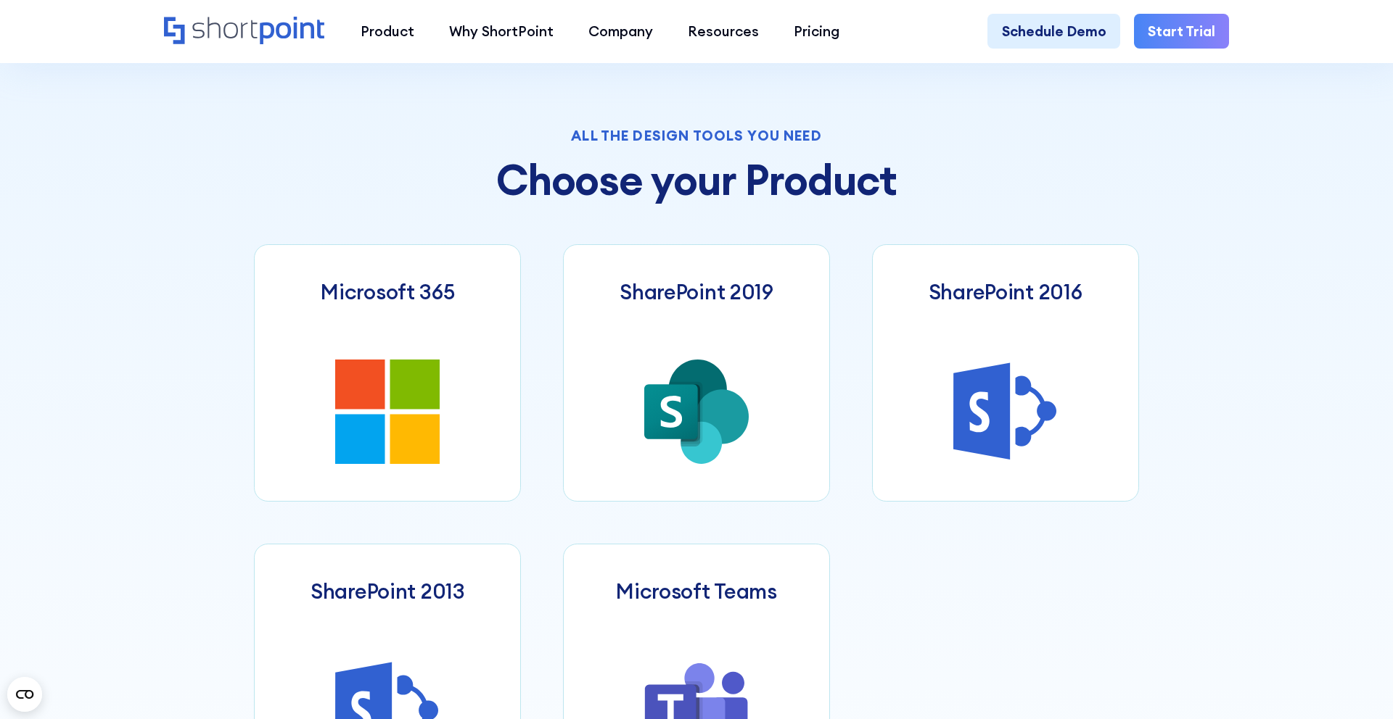
scroll to position [573, 0]
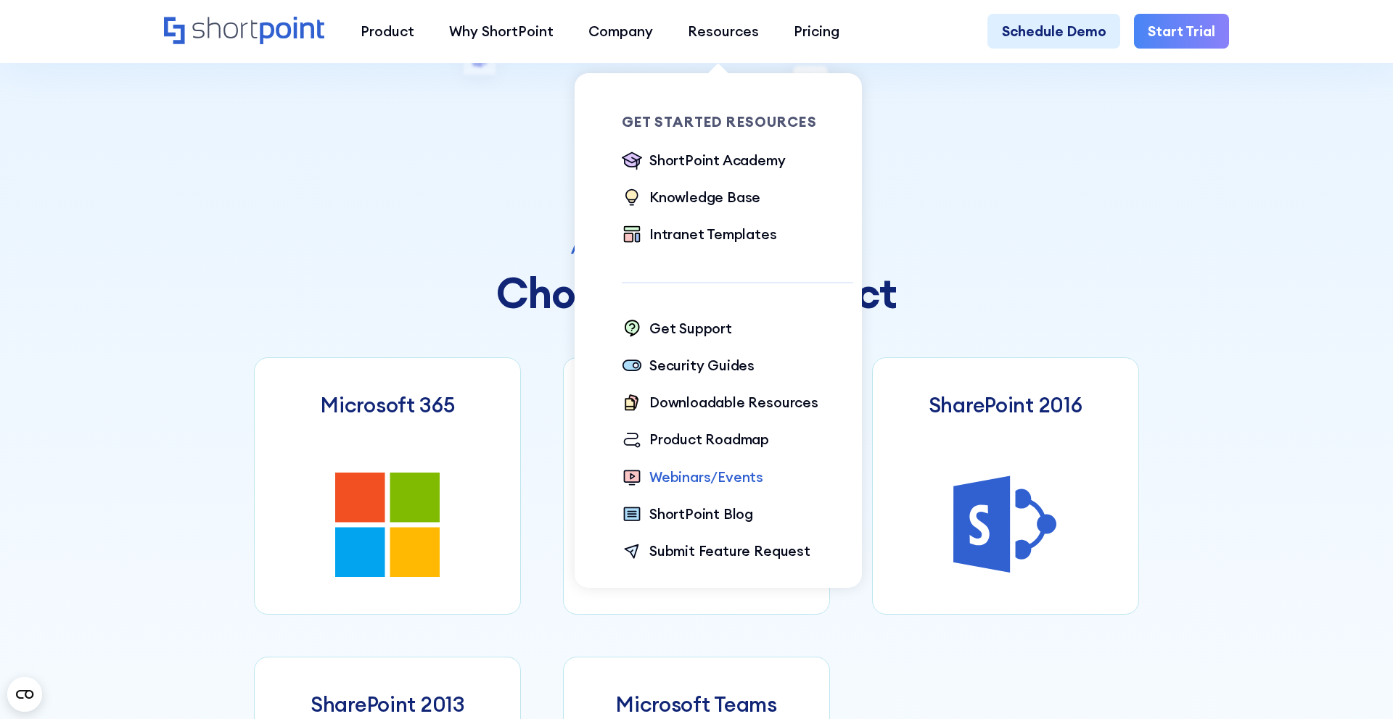
click at [685, 474] on div "Webinars/Events" at bounding box center [706, 477] width 114 height 21
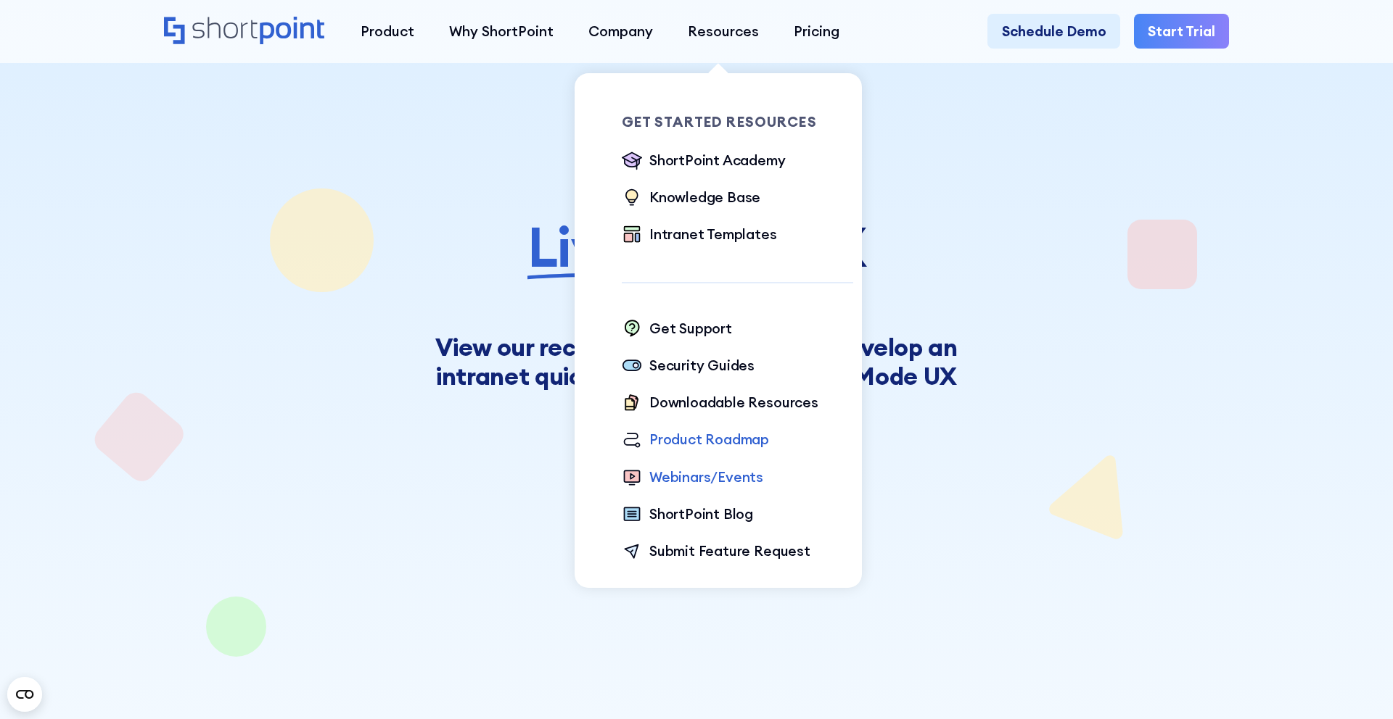
click at [706, 440] on div "Product Roadmap" at bounding box center [709, 439] width 120 height 21
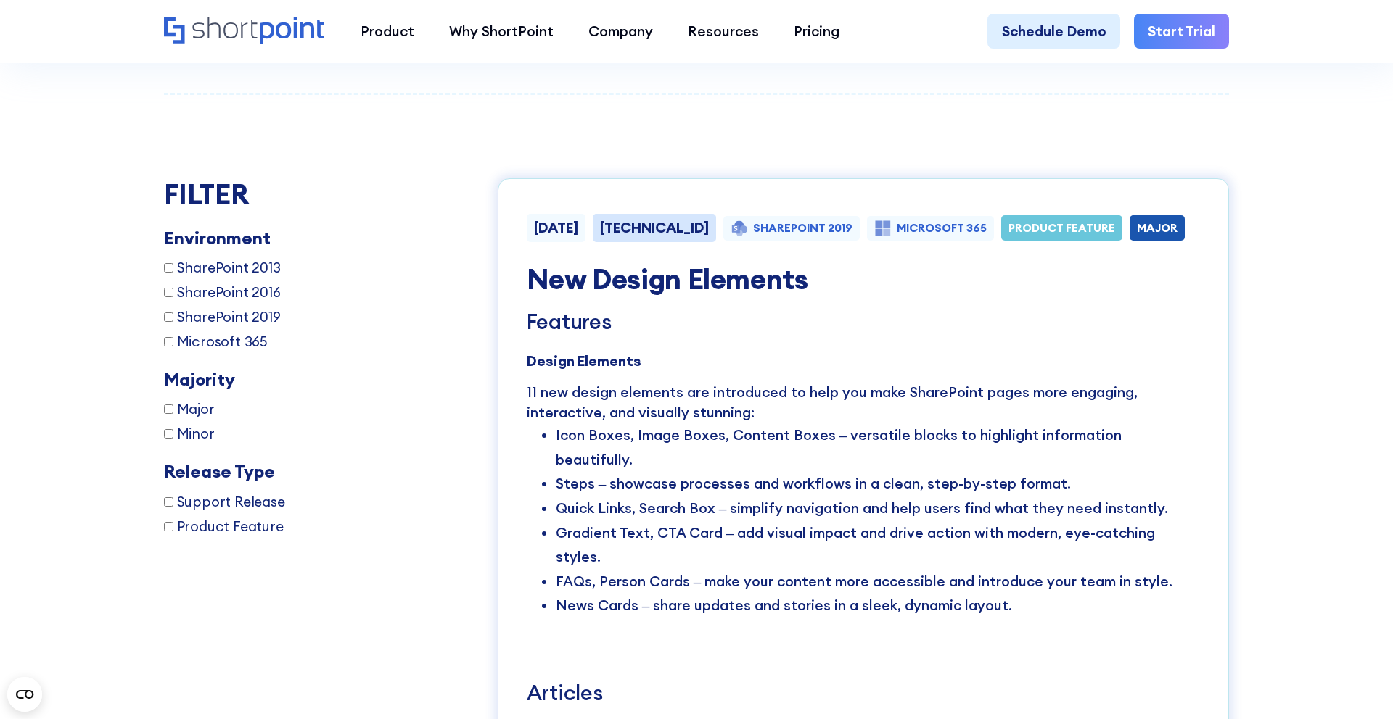
scroll to position [2585, 0]
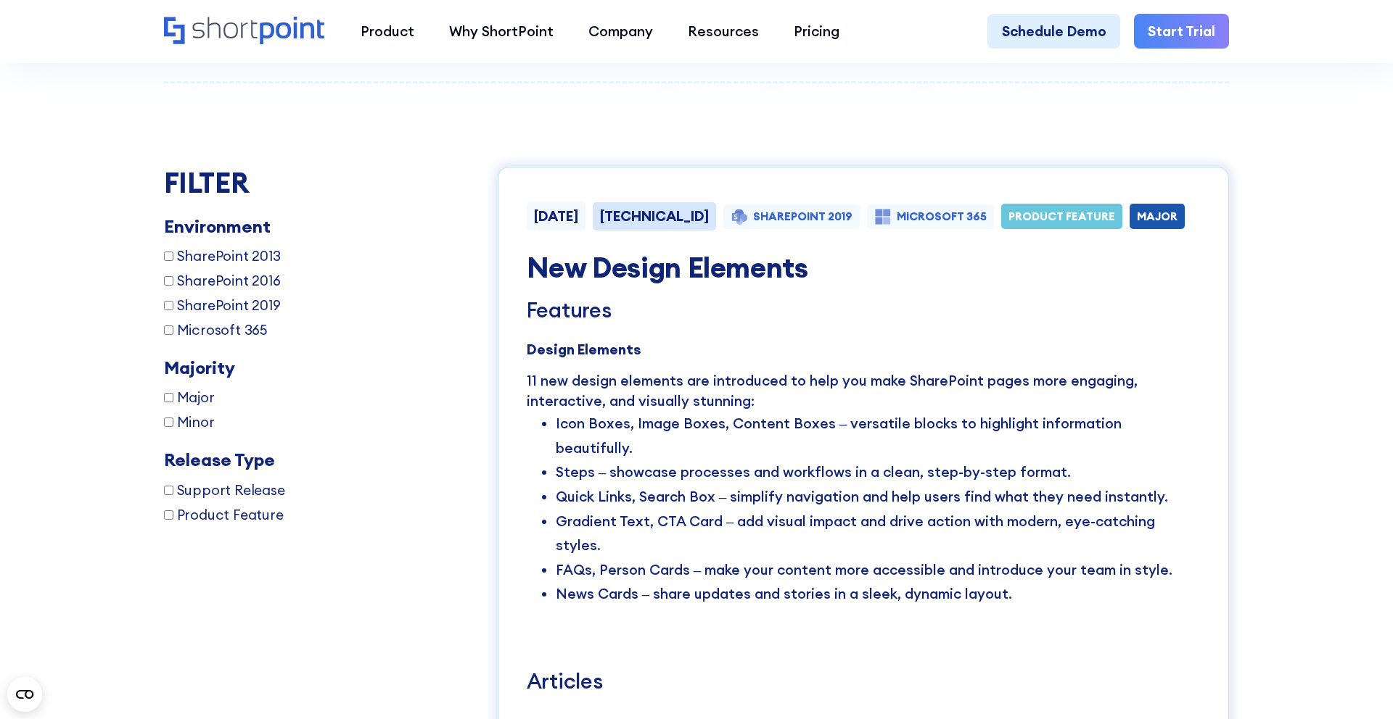
click at [258, 255] on span "SharePoint 2013" at bounding box center [229, 256] width 104 height 21
click at [173, 255] on input "SharePoint 2013" at bounding box center [168, 256] width 9 height 9
checkbox input "true"
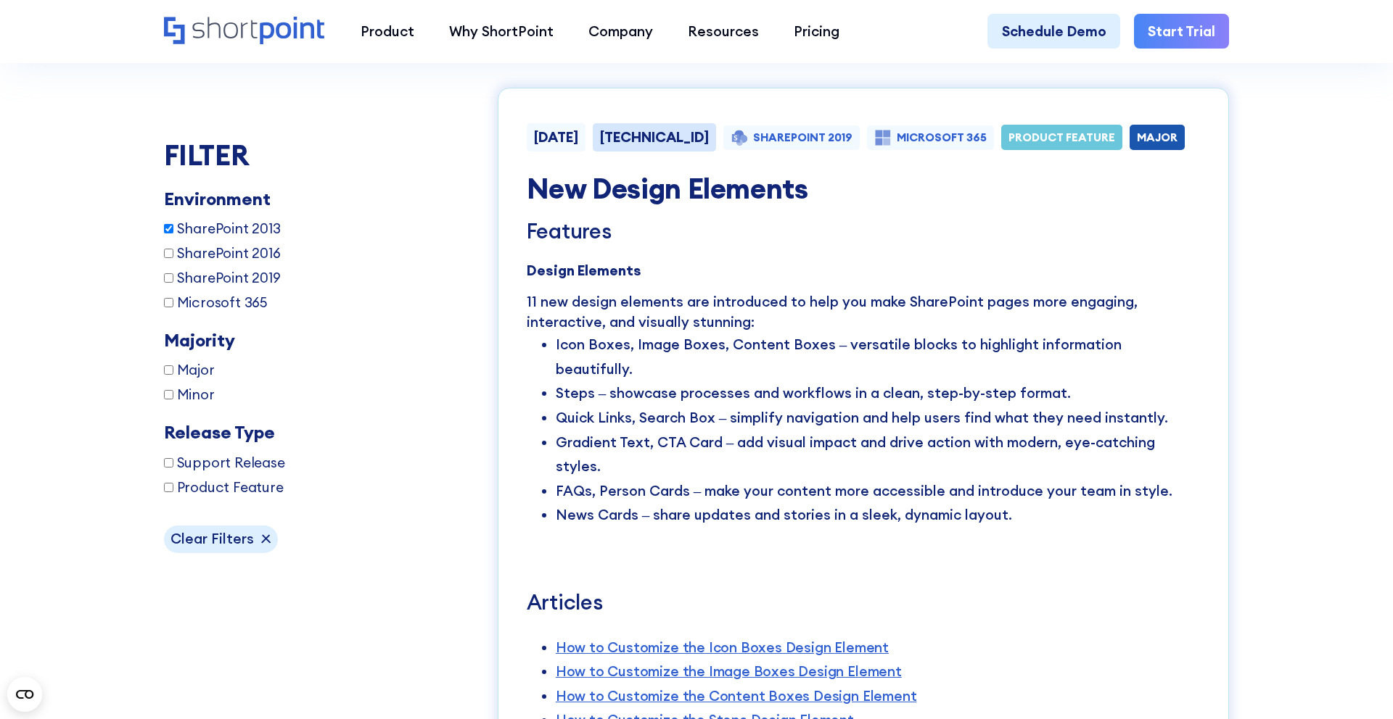
click at [258, 255] on span "SharePoint 2016" at bounding box center [229, 253] width 104 height 21
click at [173, 255] on input "SharePoint 2016" at bounding box center [168, 253] width 9 height 9
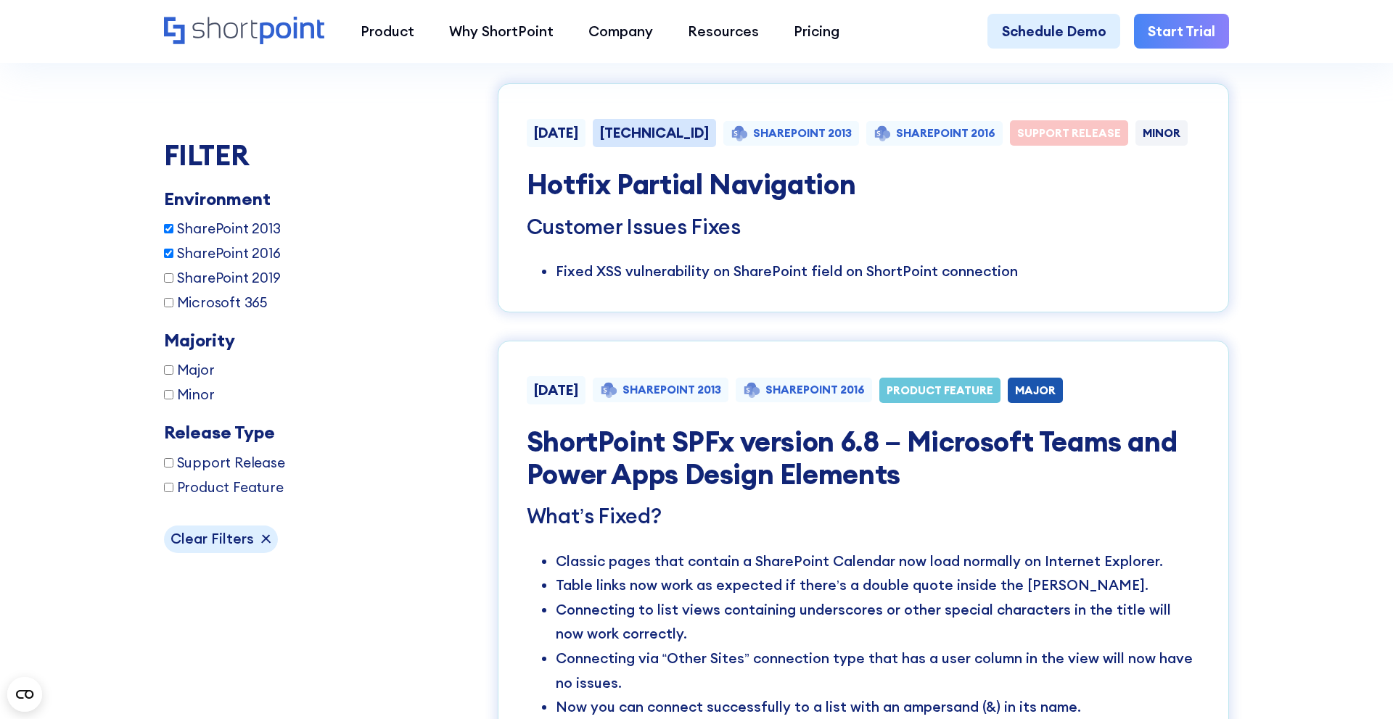
click at [252, 250] on span "SharePoint 2016" at bounding box center [229, 253] width 104 height 21
click at [173, 250] on input "SharePoint 2016" at bounding box center [168, 253] width 9 height 9
checkbox input "false"
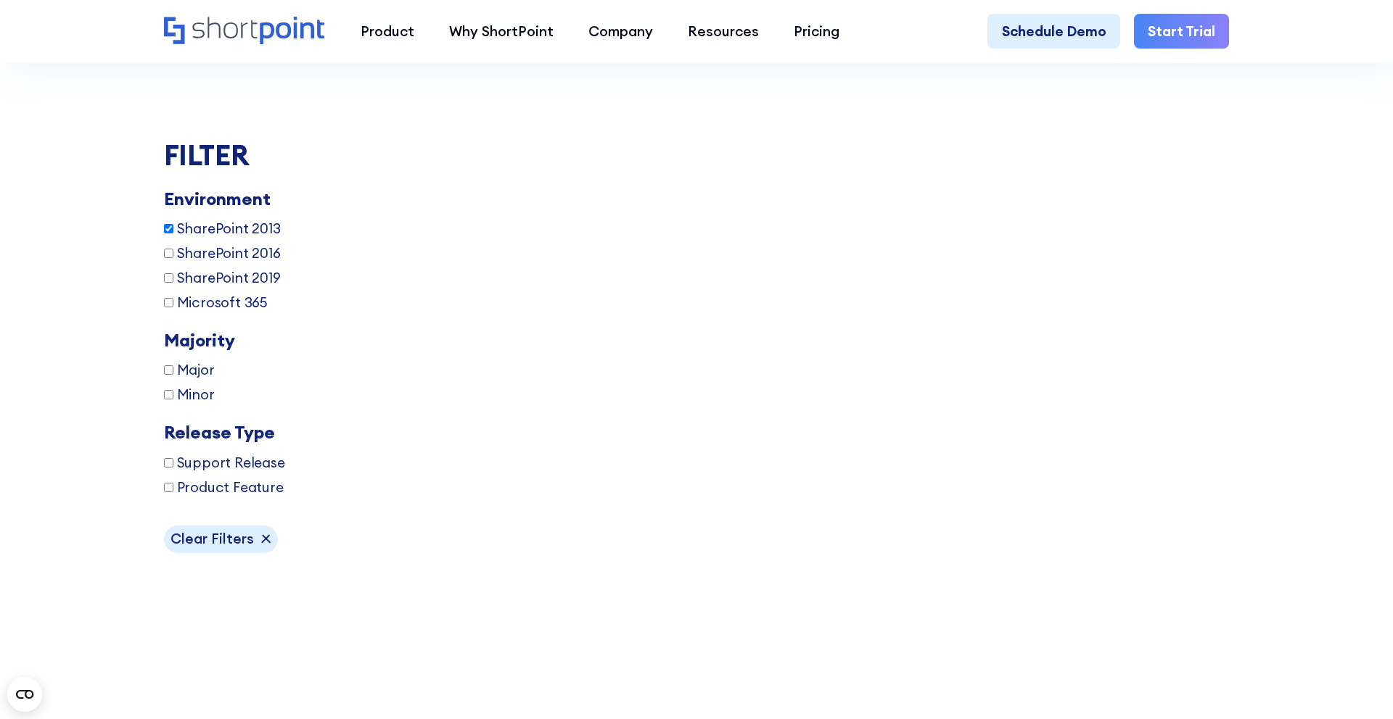
click at [247, 227] on span "SharePoint 2013" at bounding box center [229, 228] width 104 height 21
click at [173, 227] on input "SharePoint 2013" at bounding box center [168, 228] width 9 height 9
checkbox input "false"
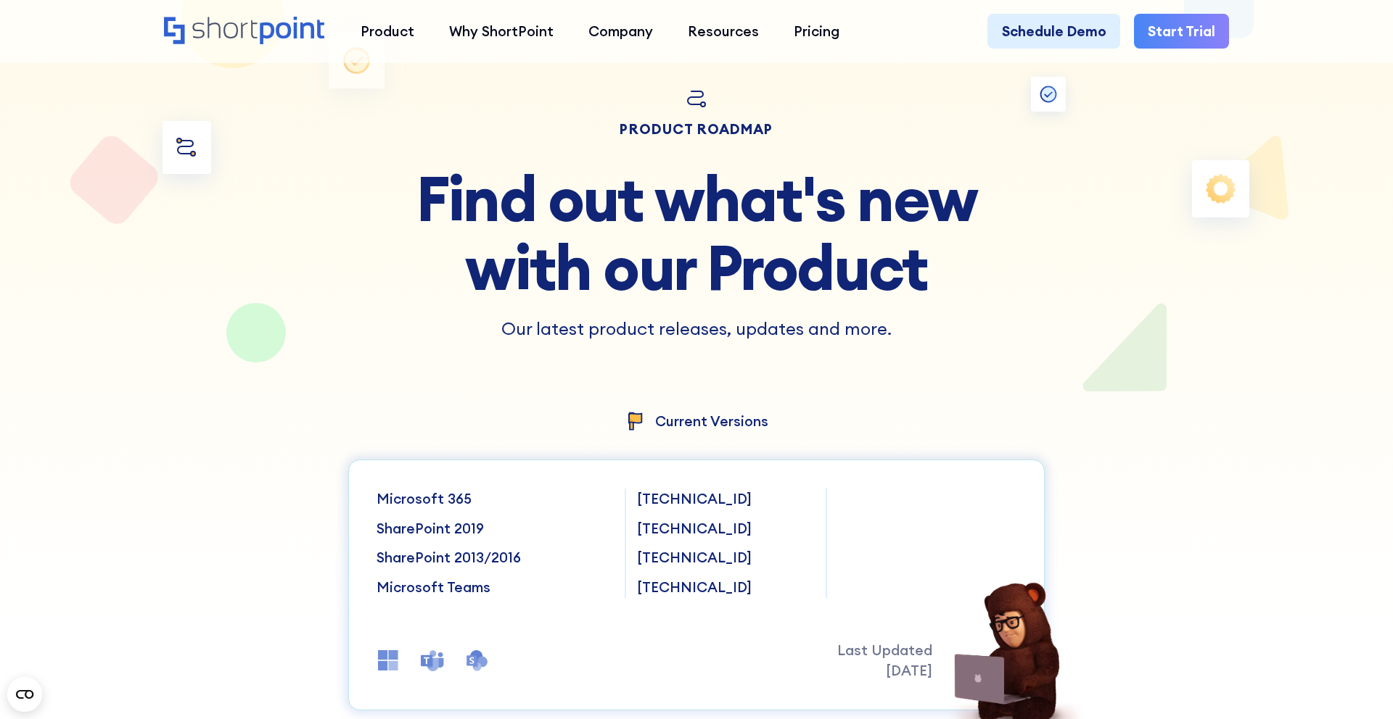
scroll to position [0, 0]
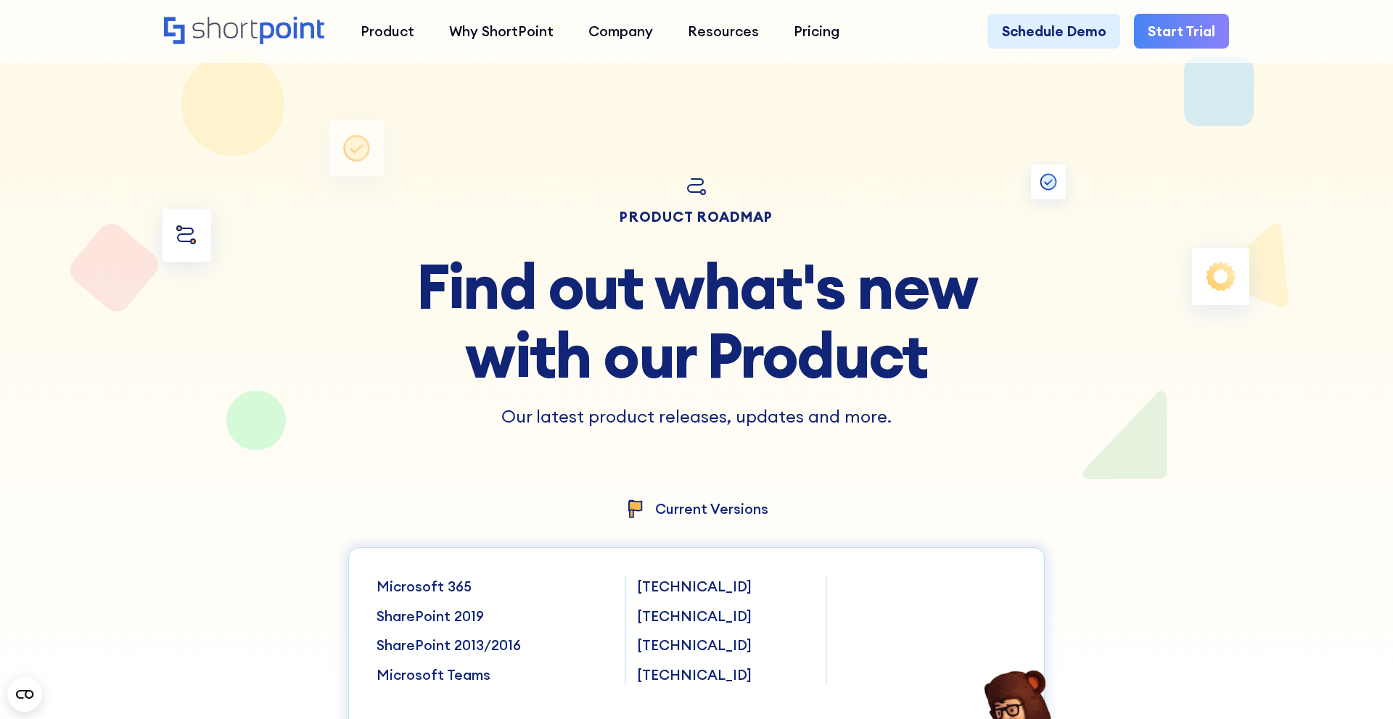
click at [102, 656] on div at bounding box center [696, 360] width 1253 height 719
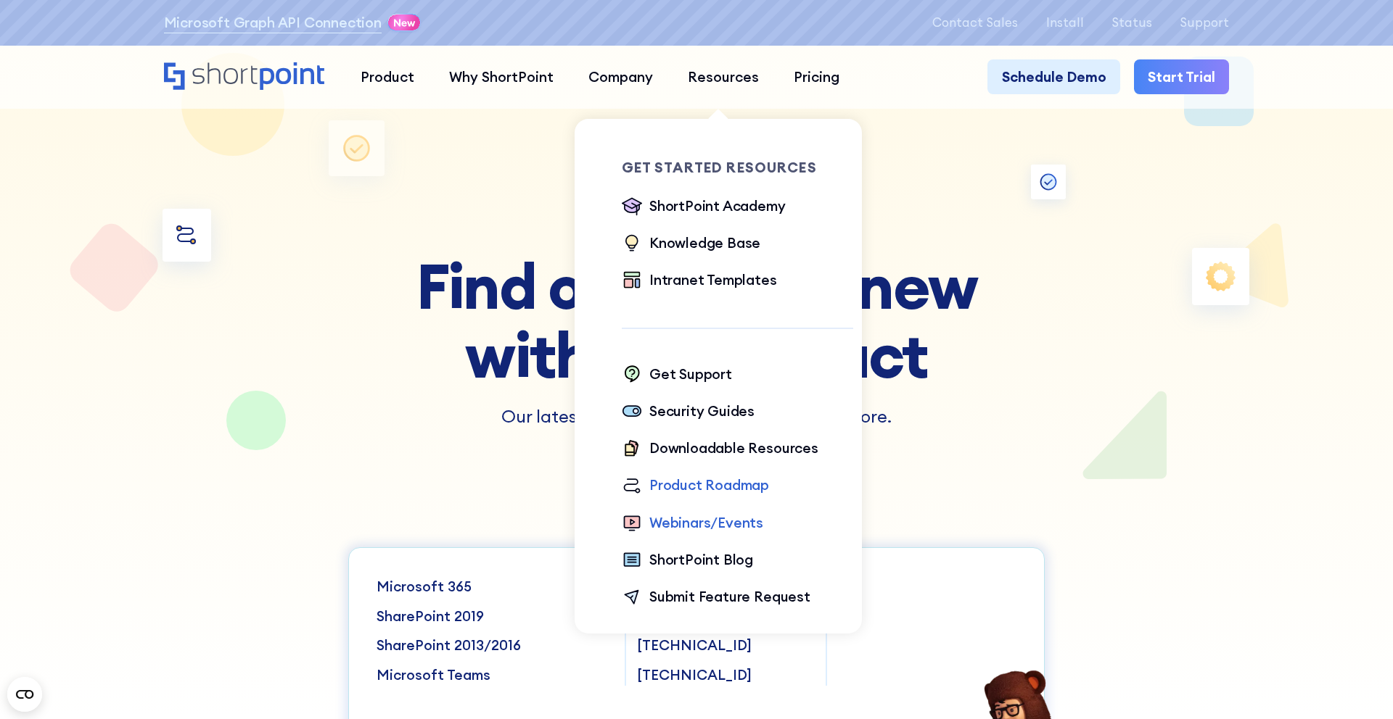
click at [725, 529] on div "Webinars/Events" at bounding box center [706, 523] width 114 height 21
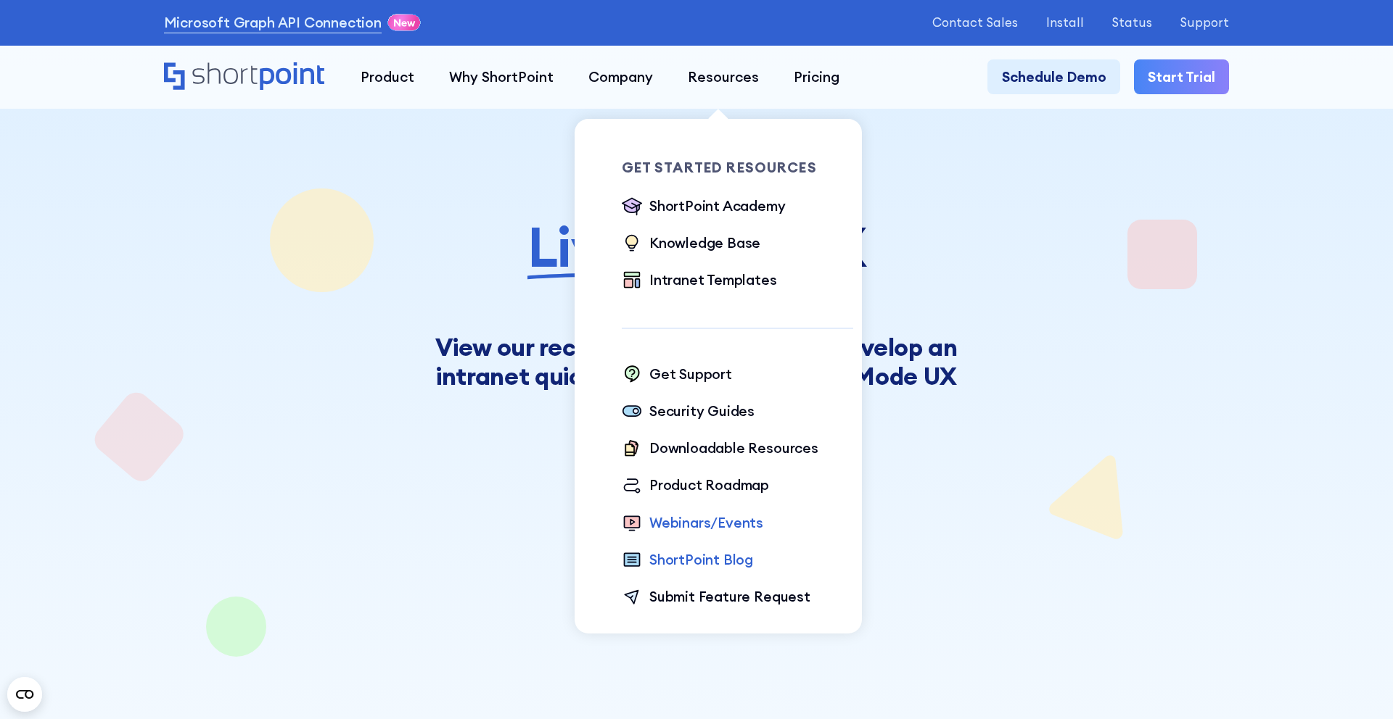
click at [716, 560] on div "ShortPoint Blog" at bounding box center [701, 560] width 104 height 21
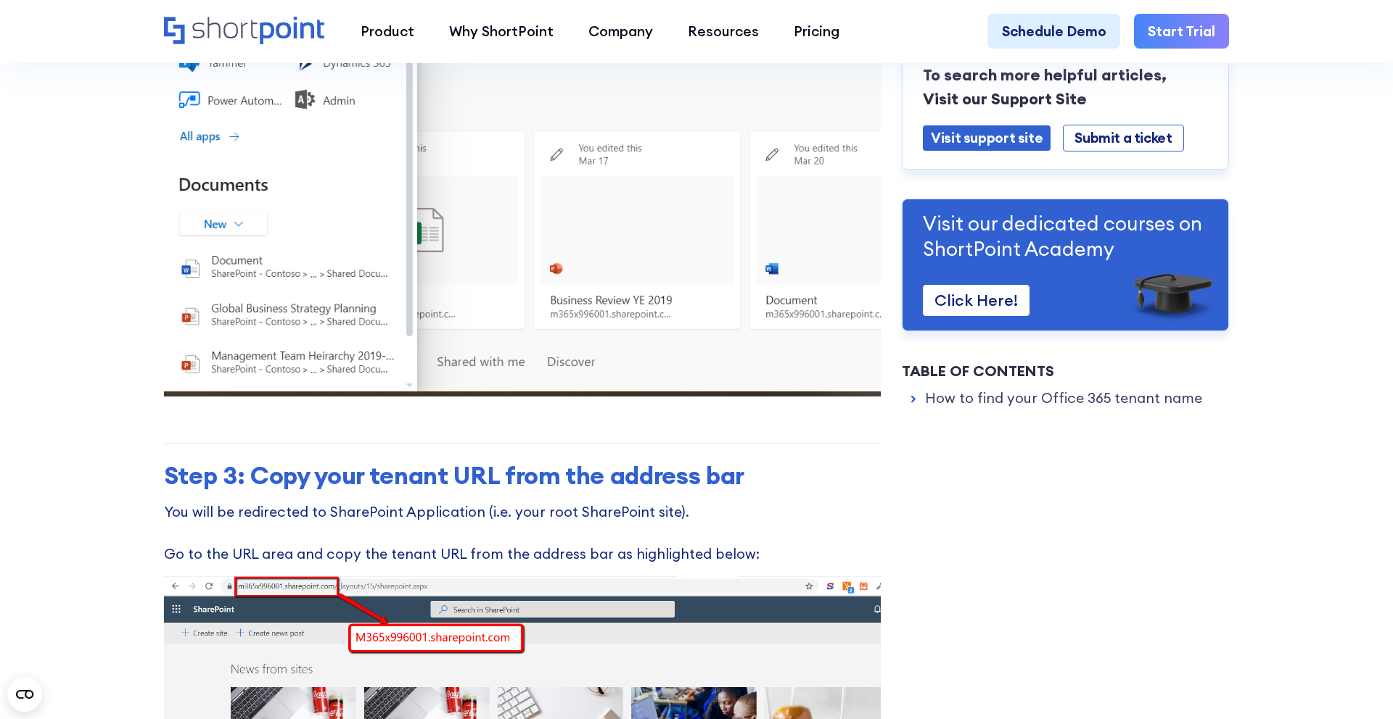
scroll to position [1192, 0]
